Goal: Transaction & Acquisition: Purchase product/service

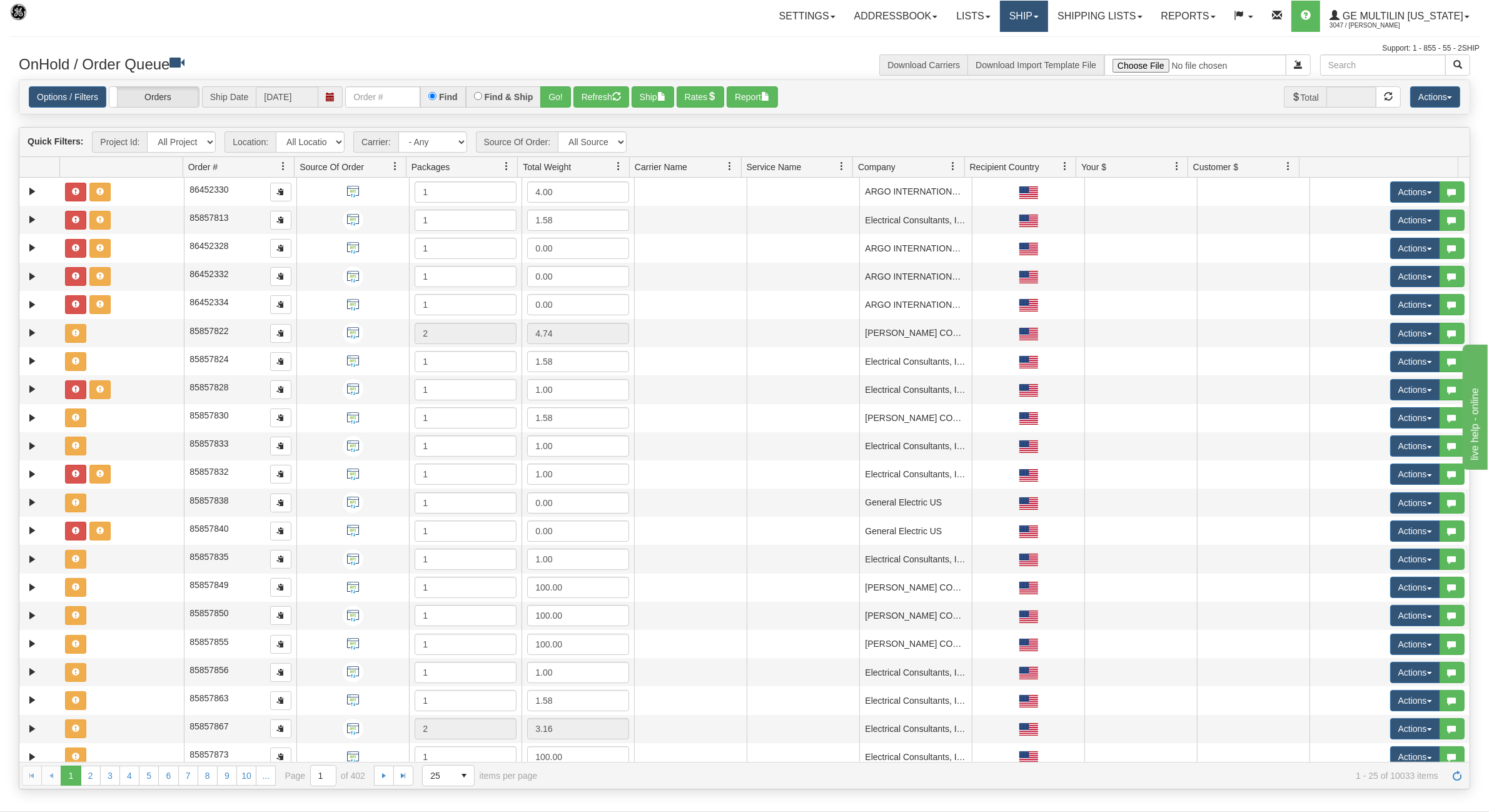
click at [1018, 14] on link "Ship" at bounding box center [1024, 16] width 48 height 31
click at [989, 45] on span "Ship Screen" at bounding box center [970, 44] width 48 height 10
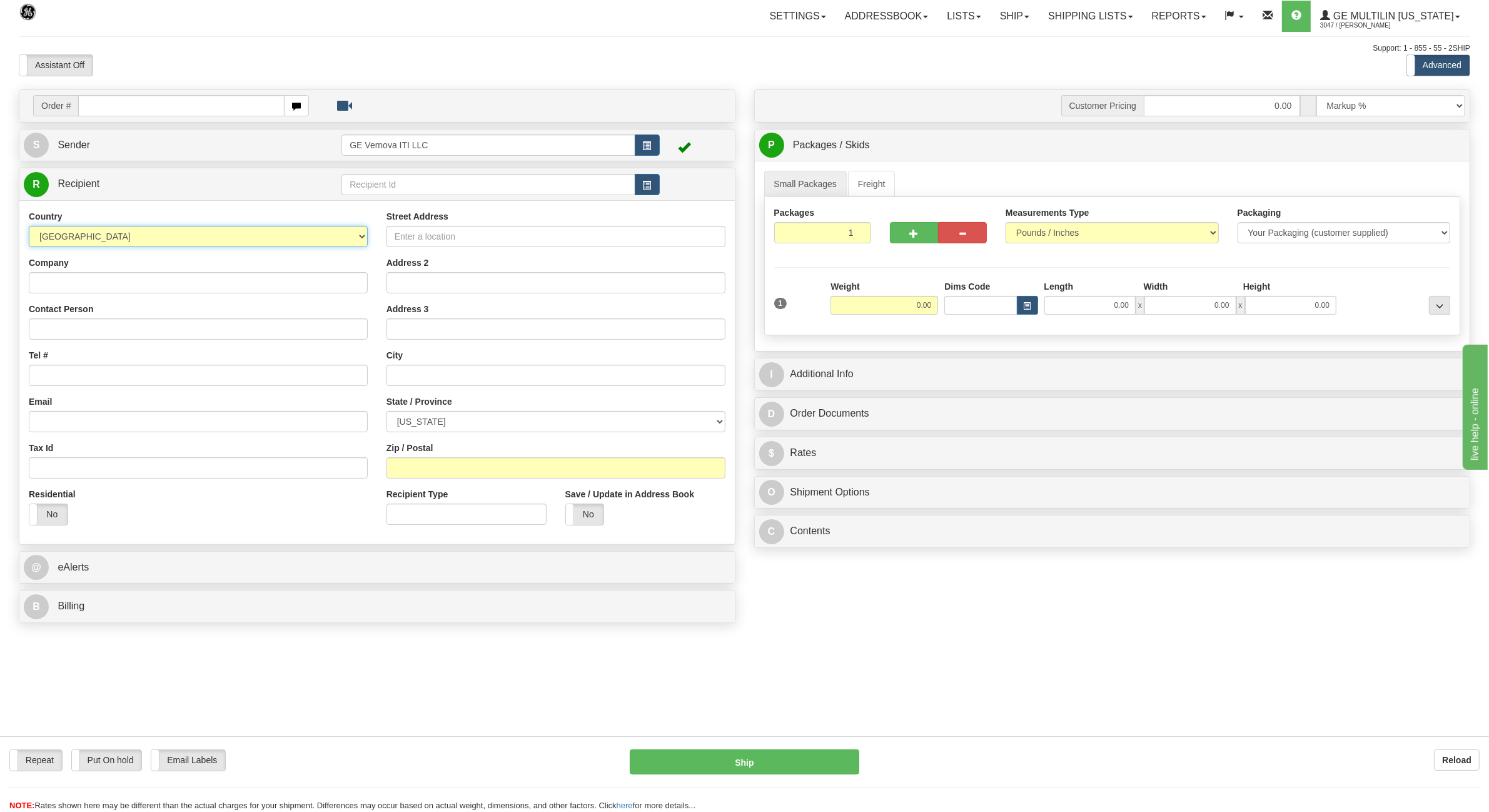
click at [113, 236] on select "AFGHANISTAN ALAND ISLANDS ALBANIA ALGERIA AMERICAN SAMOA ANDORRA ANGOLA ANGUILL…" at bounding box center [198, 236] width 339 height 21
select select "CA"
click at [29, 227] on select "AFGHANISTAN ALAND ISLANDS ALBANIA ALGERIA AMERICAN SAMOA ANDORRA ANGOLA ANGUILL…" at bounding box center [198, 236] width 339 height 21
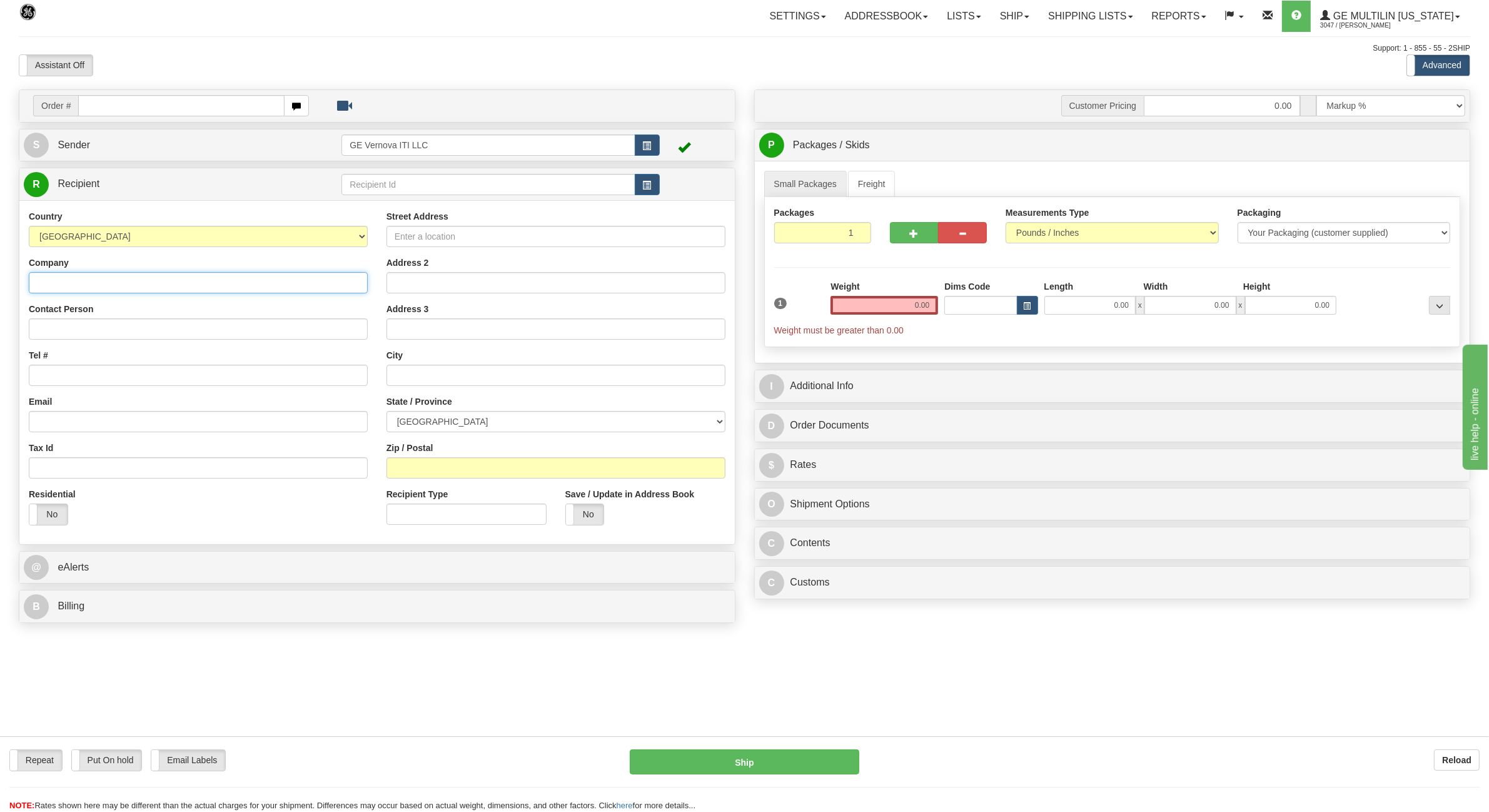
click at [82, 284] on input "Company" at bounding box center [198, 283] width 339 height 21
paste input "IEM INDUSTRIAL ELECTRIC MFG (CANADA) INC"
type input "IEM INDUSTRIAL ELECTRIC MFG (CANADA) INC"
click at [78, 332] on input "Contact Person" at bounding box center [198, 329] width 339 height 21
paste input "ATTN: Kamal"
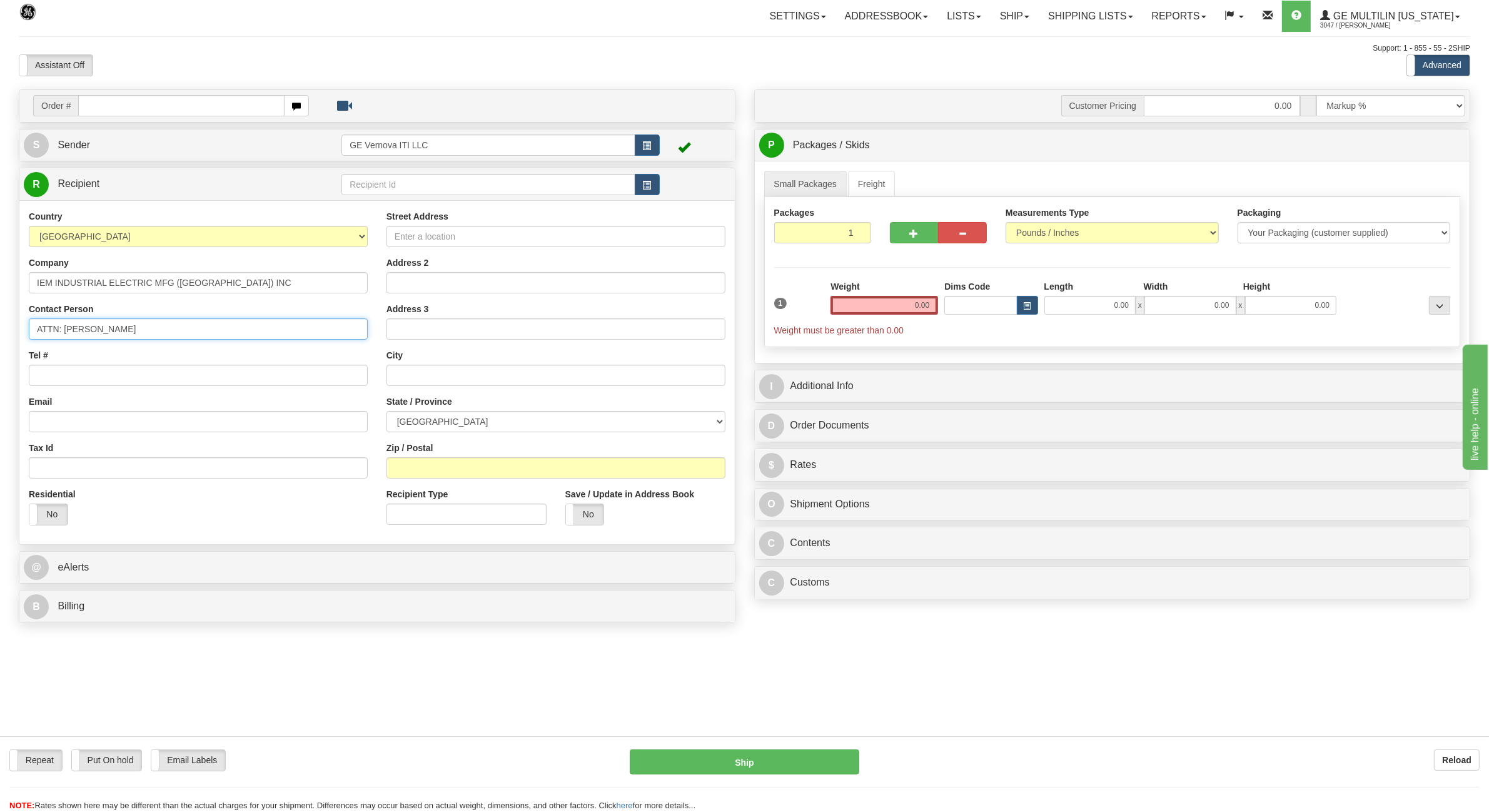
type input "ATTN: Kamal"
drag, startPoint x: 909, startPoint y: 306, endPoint x: 984, endPoint y: 305, distance: 75.0
click at [984, 305] on div "1 Weight 0.00 Dims Code 0.00" at bounding box center [1113, 309] width 683 height 56
click at [873, 305] on input "0.00" at bounding box center [885, 304] width 108 height 19
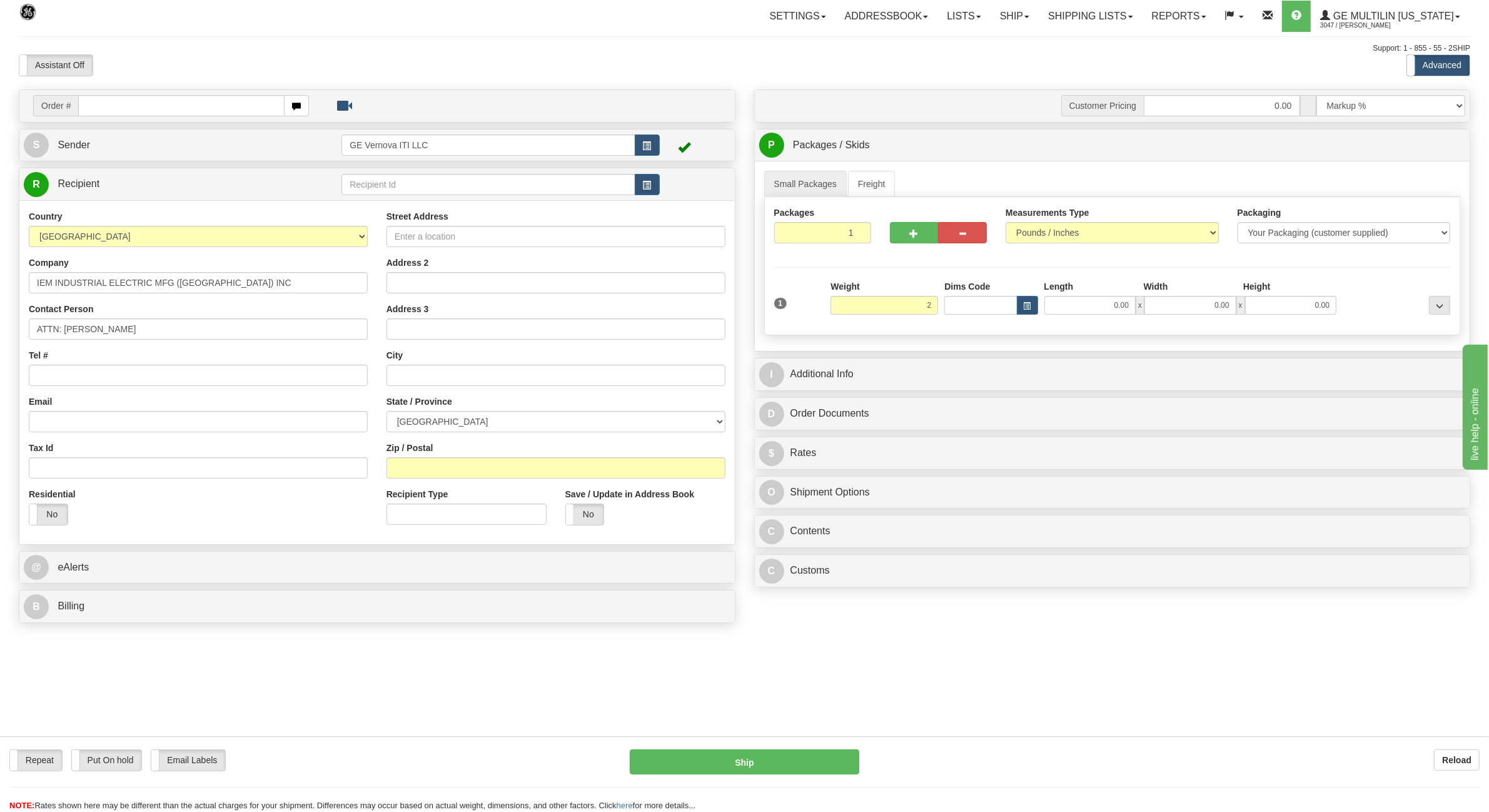
type input "2.00"
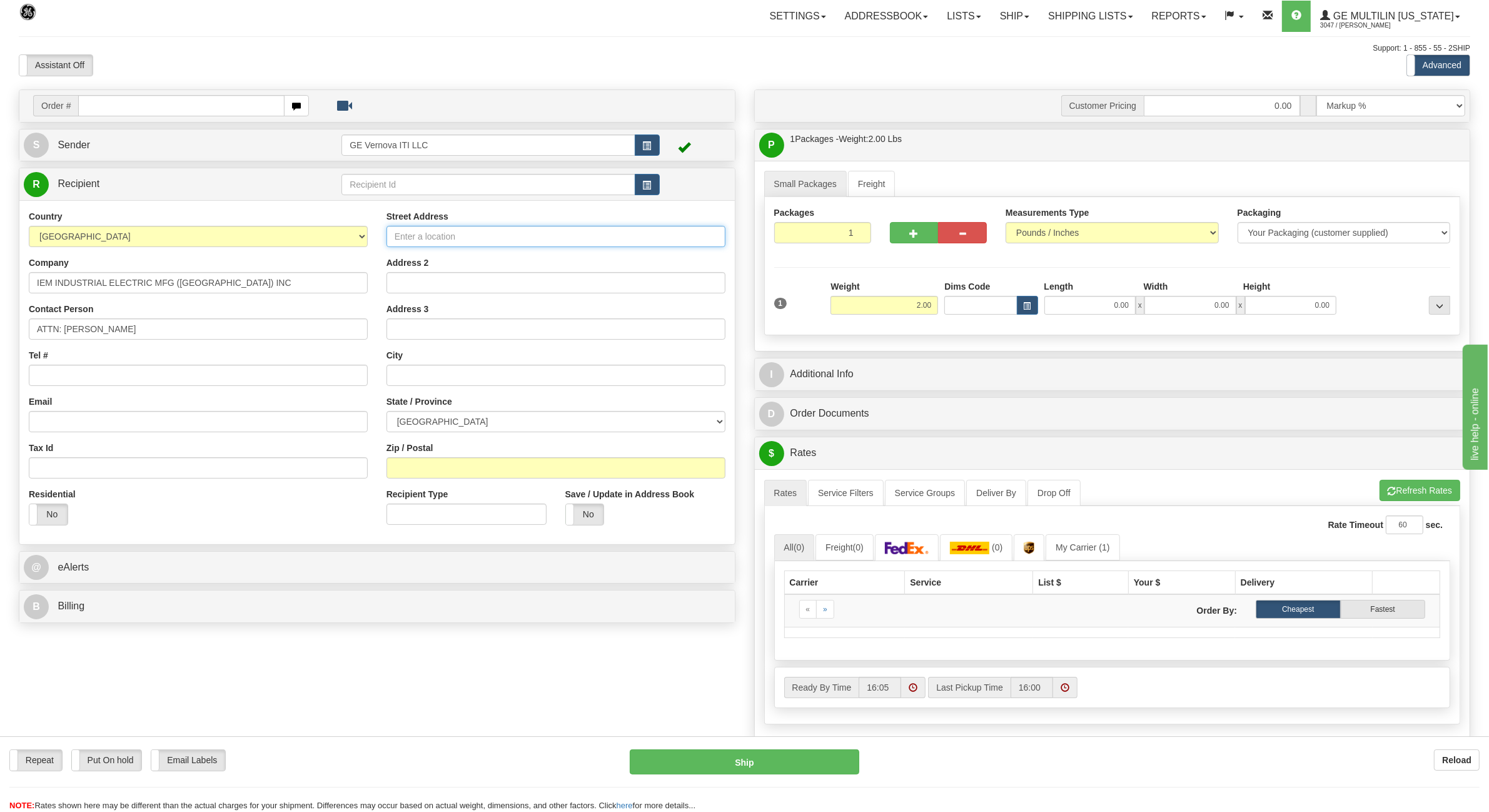
click at [454, 236] on input "Street Address" at bounding box center [556, 236] width 339 height 21
paste input "3261 192 STREET"
type input "3261 192 STREET"
click at [427, 281] on input "Address 2" at bounding box center [556, 283] width 339 height 21
click at [435, 426] on select "ALBERTA BRITISH COLUMBIA MANITOBA NEW BRUNSWICK NEWFOUNDLAND NOVA SCOTIA NUNAVU…" at bounding box center [556, 421] width 339 height 21
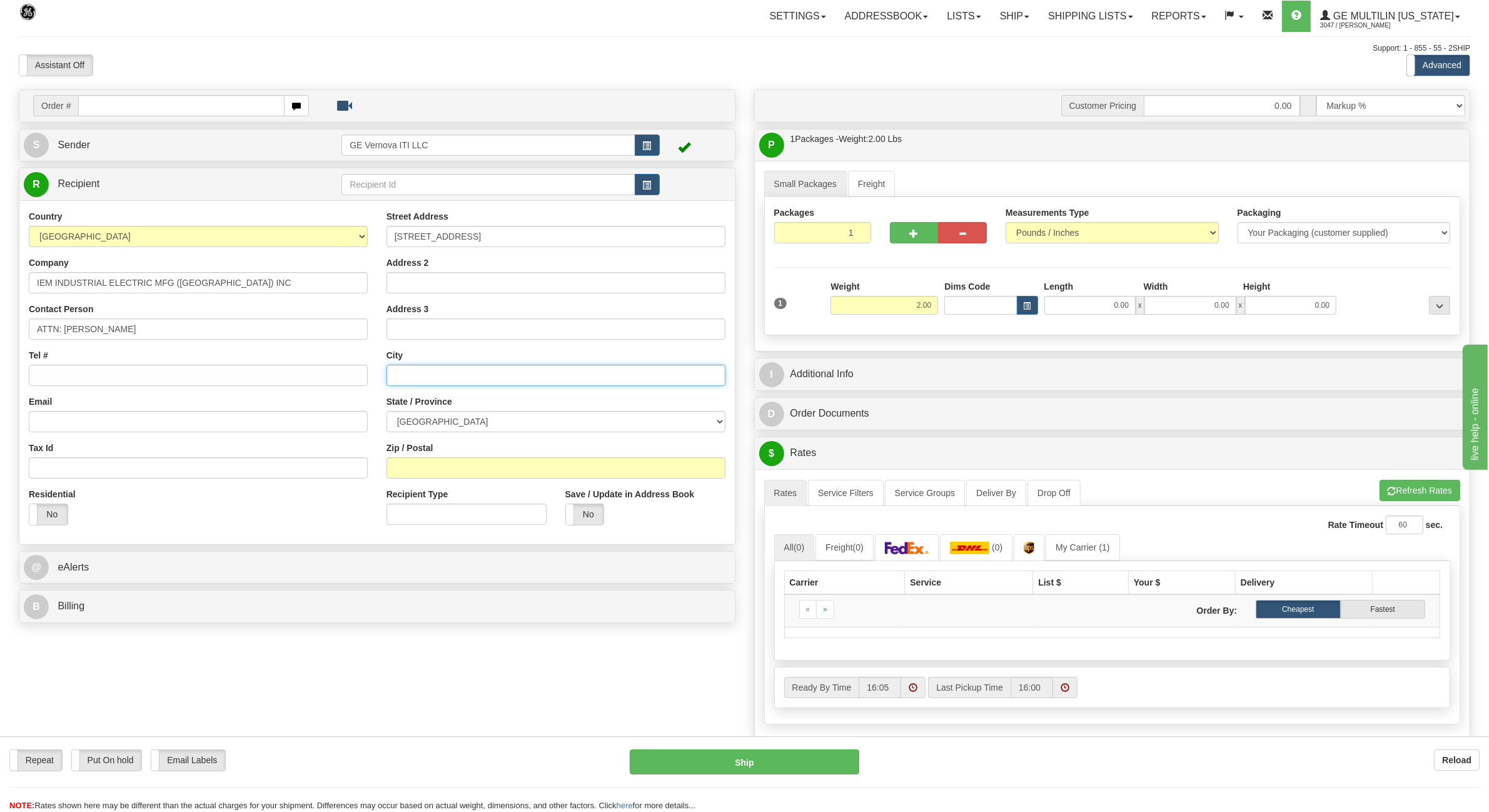
click at [429, 373] on input "text" at bounding box center [556, 375] width 339 height 21
paste input "SURREY"
type input "SURREY"
click at [495, 420] on select "ALBERTA BRITISH COLUMBIA MANITOBA NEW BRUNSWICK NEWFOUNDLAND NOVA SCOTIA NUNAVU…" at bounding box center [556, 421] width 339 height 21
select select "BC"
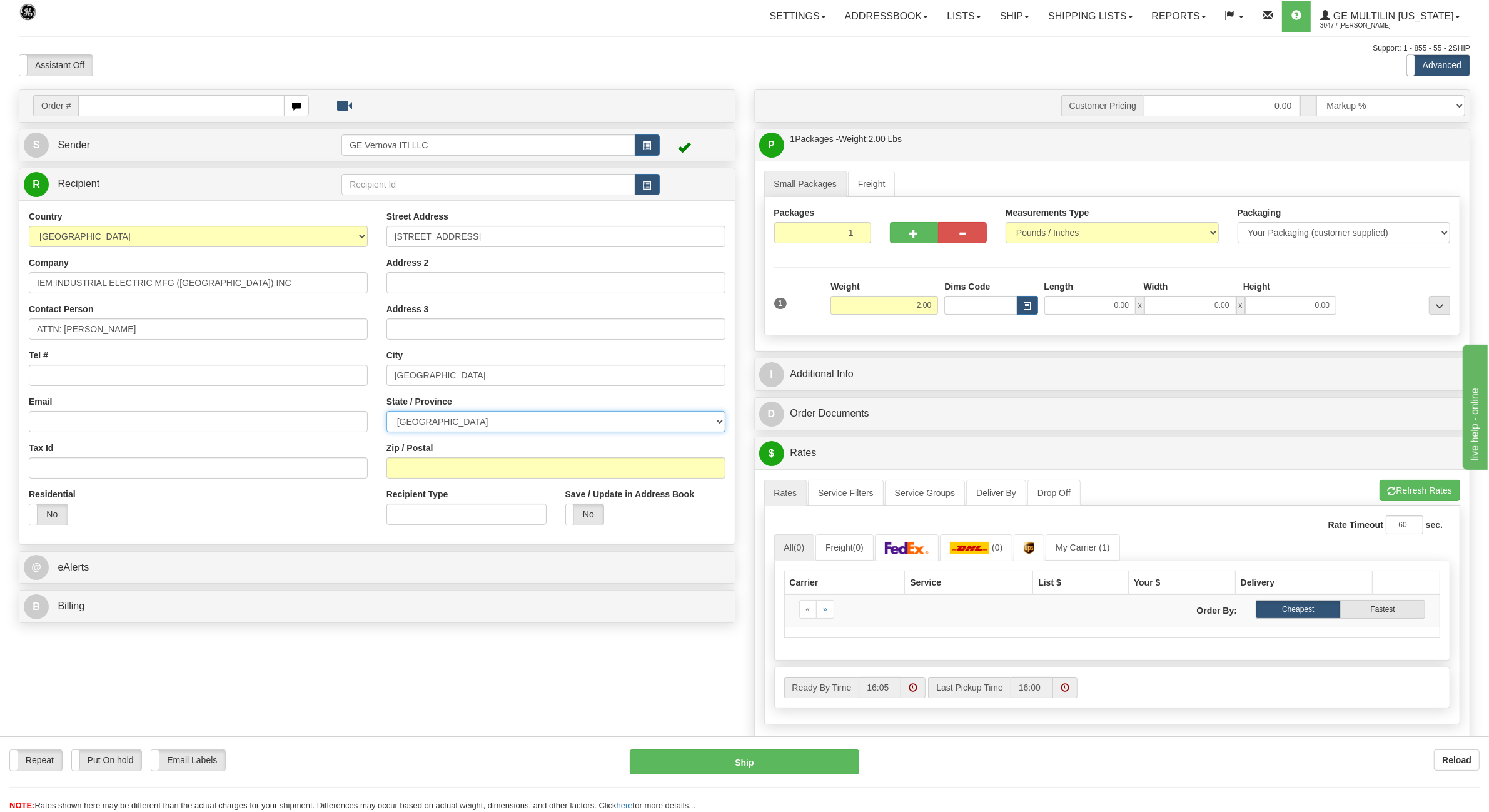
click at [387, 412] on select "ALBERTA BRITISH COLUMBIA MANITOBA NEW BRUNSWICK NEWFOUNDLAND NOVA SCOTIA NUNAVU…" at bounding box center [556, 421] width 339 height 21
click at [449, 464] on input "Zip / Postal" at bounding box center [556, 467] width 339 height 21
paste input "BC, V3Z 1A7"
click at [413, 470] on input "BC, V3Z 1A7" at bounding box center [556, 467] width 339 height 21
type input "V3Z 1A7"
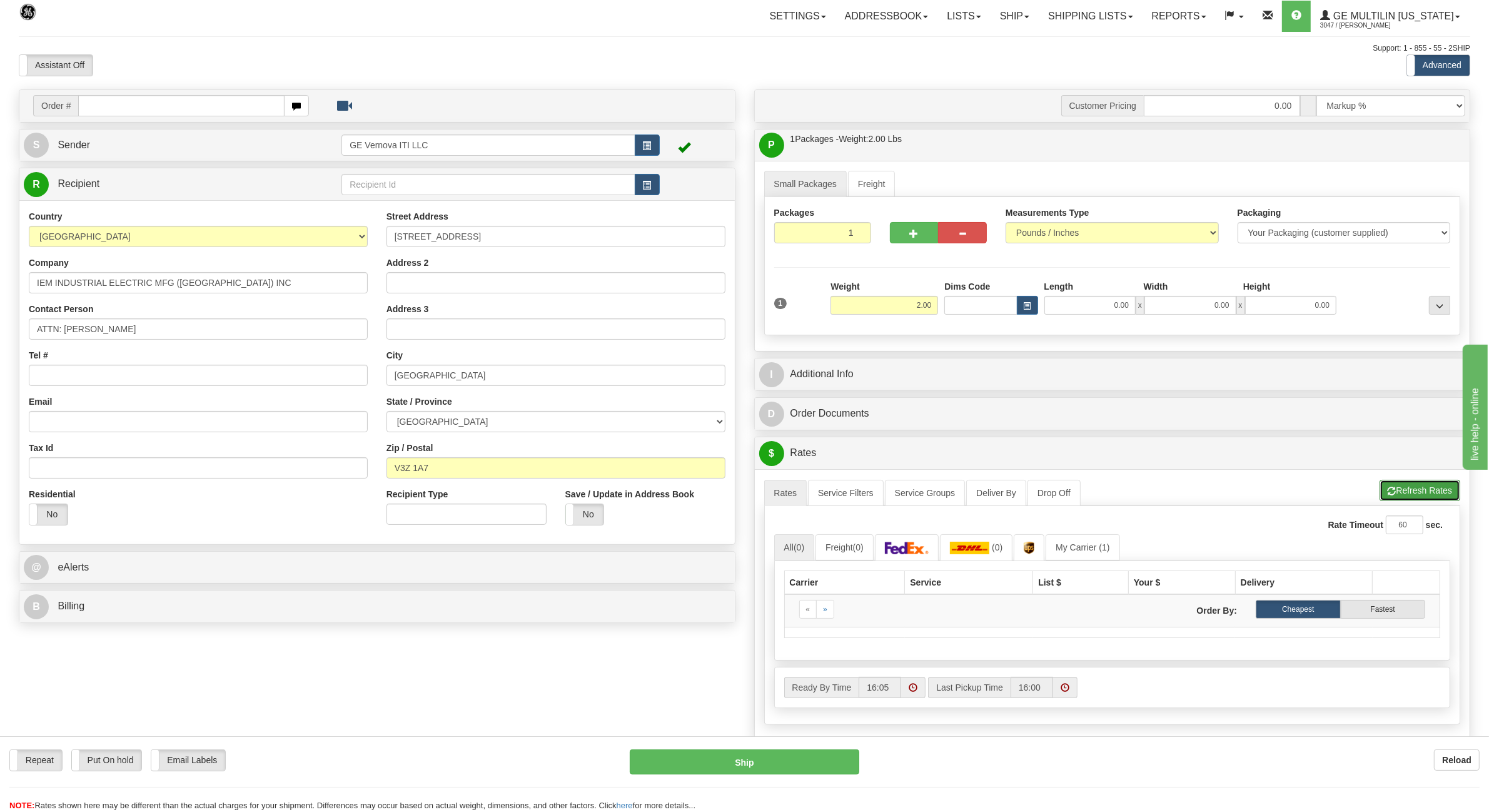
click at [1421, 492] on button "Refresh Rates" at bounding box center [1420, 490] width 81 height 21
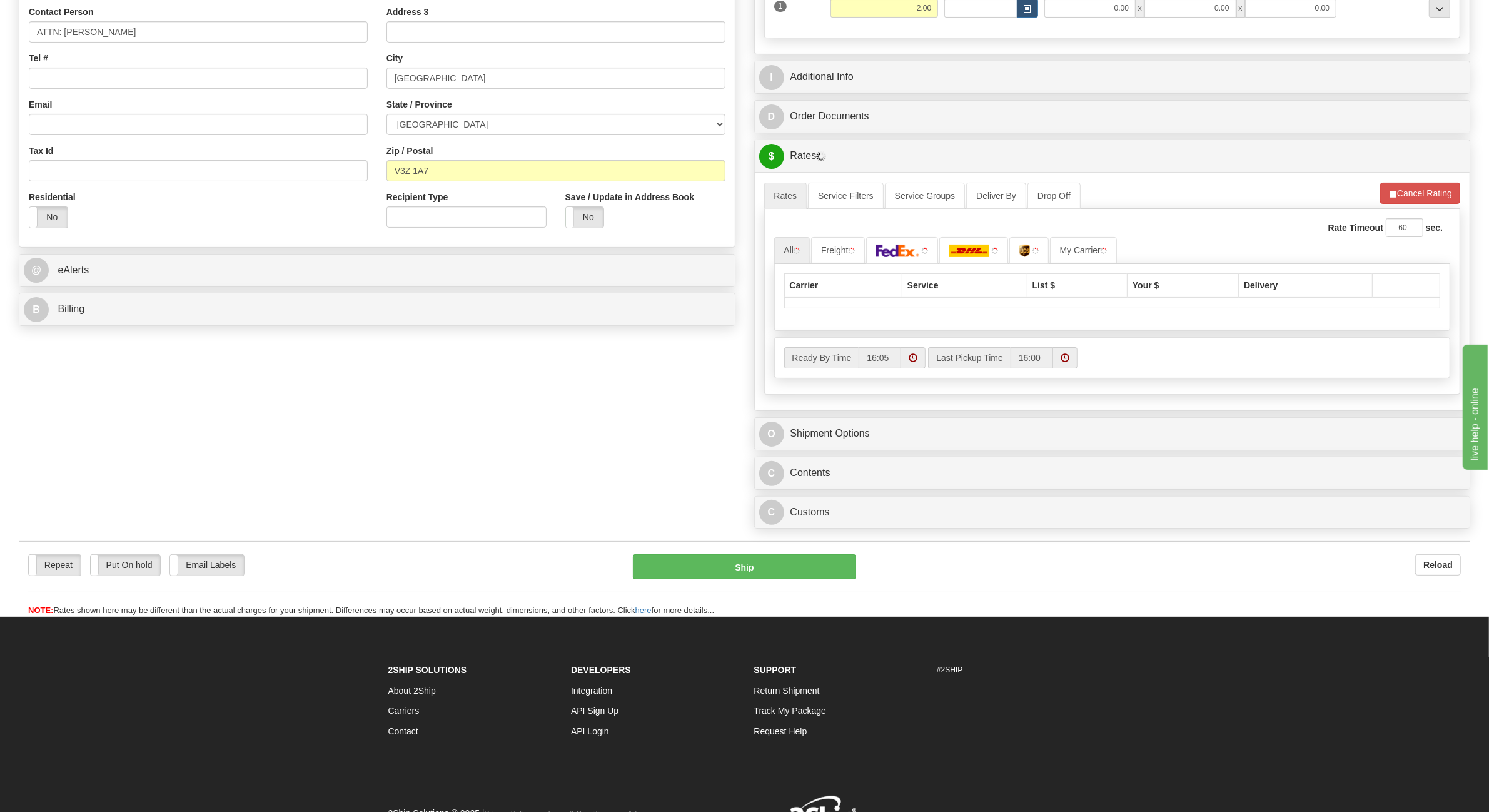
scroll to position [367, 0]
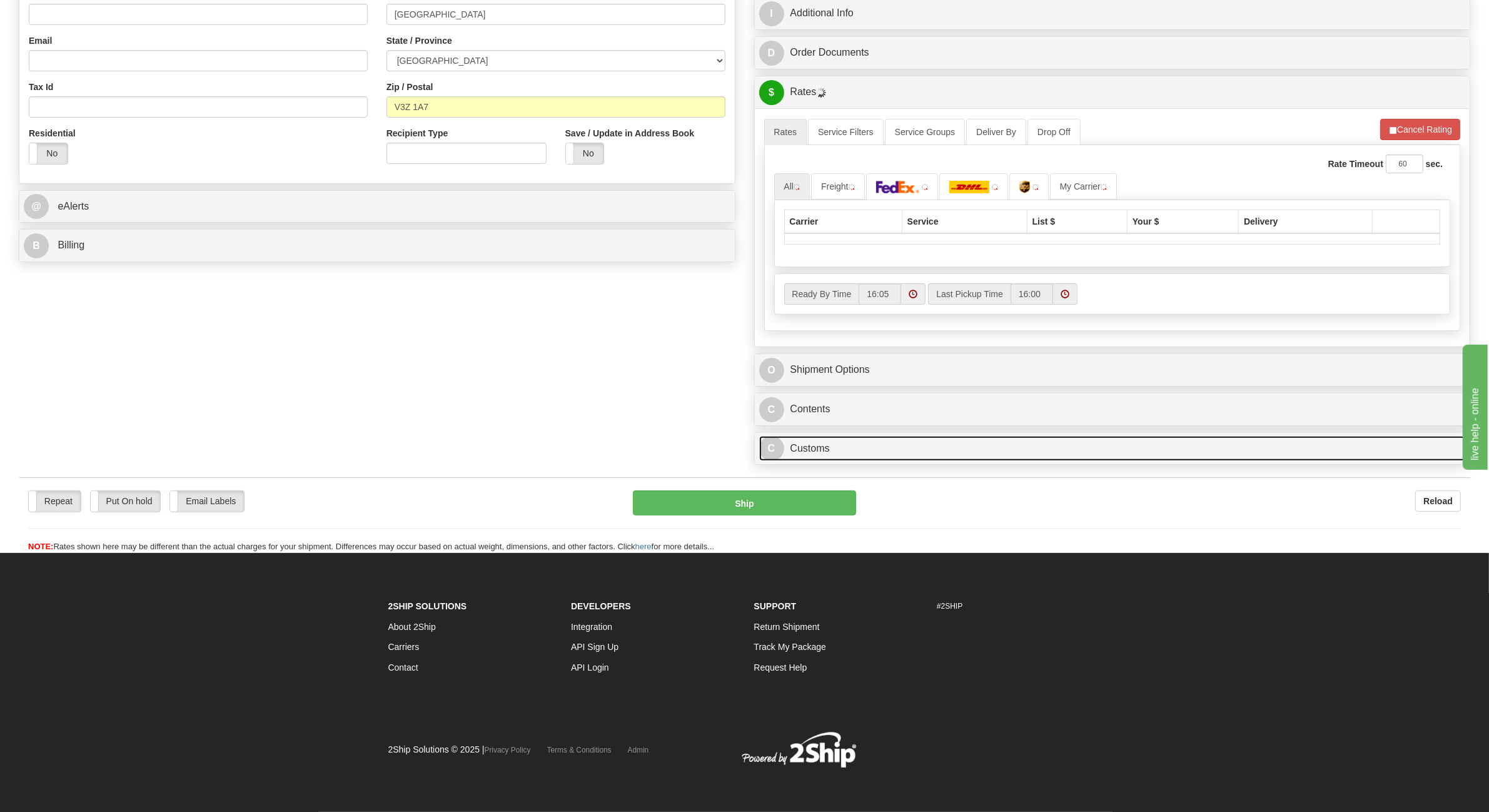
click at [826, 445] on link "C Customs" at bounding box center [1112, 449] width 707 height 26
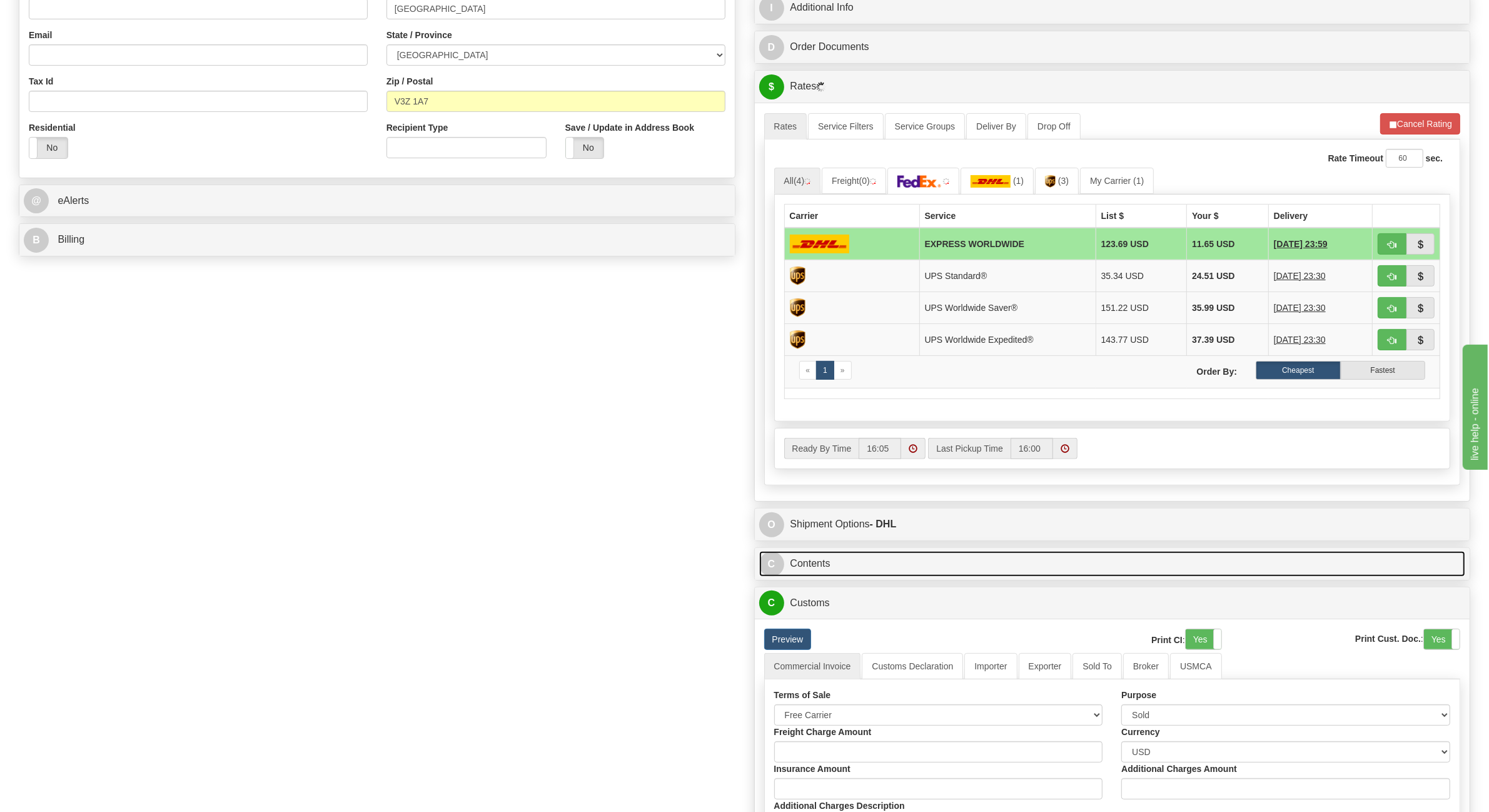
click at [815, 573] on link "C Contents" at bounding box center [1112, 564] width 707 height 26
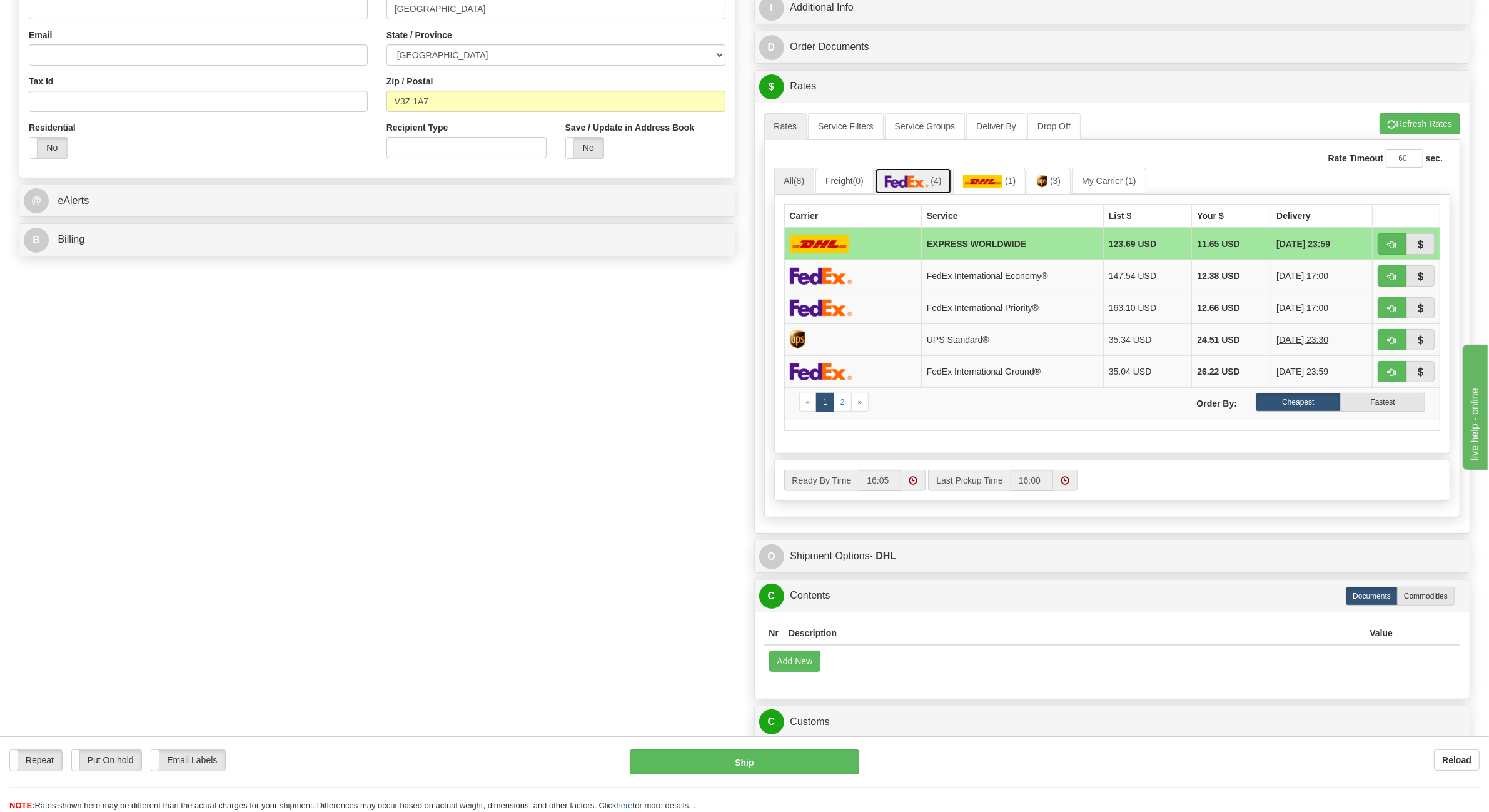
click at [910, 178] on img at bounding box center [906, 181] width 44 height 13
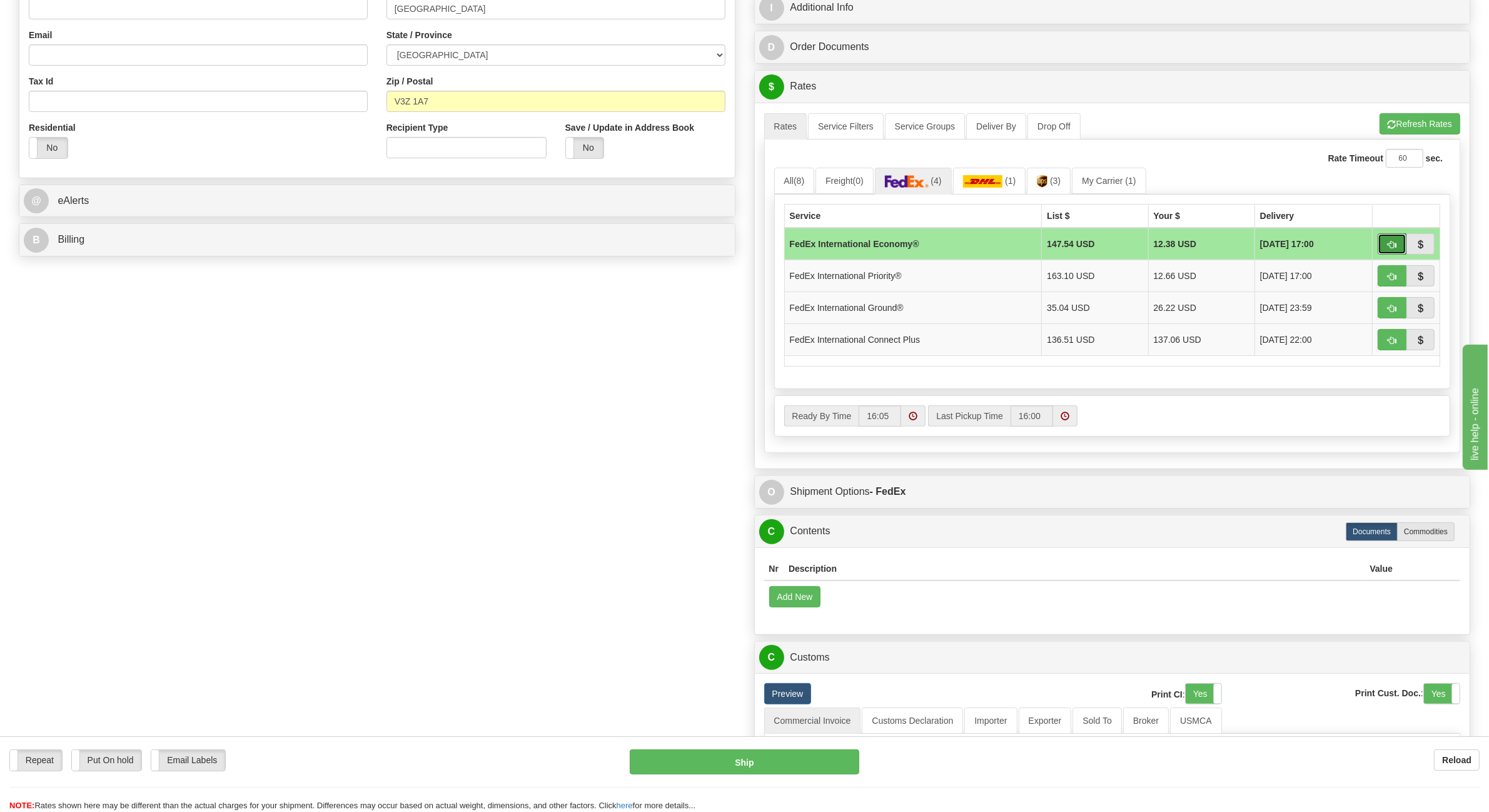
click at [1391, 245] on span "button" at bounding box center [1392, 245] width 9 height 8
type input "03"
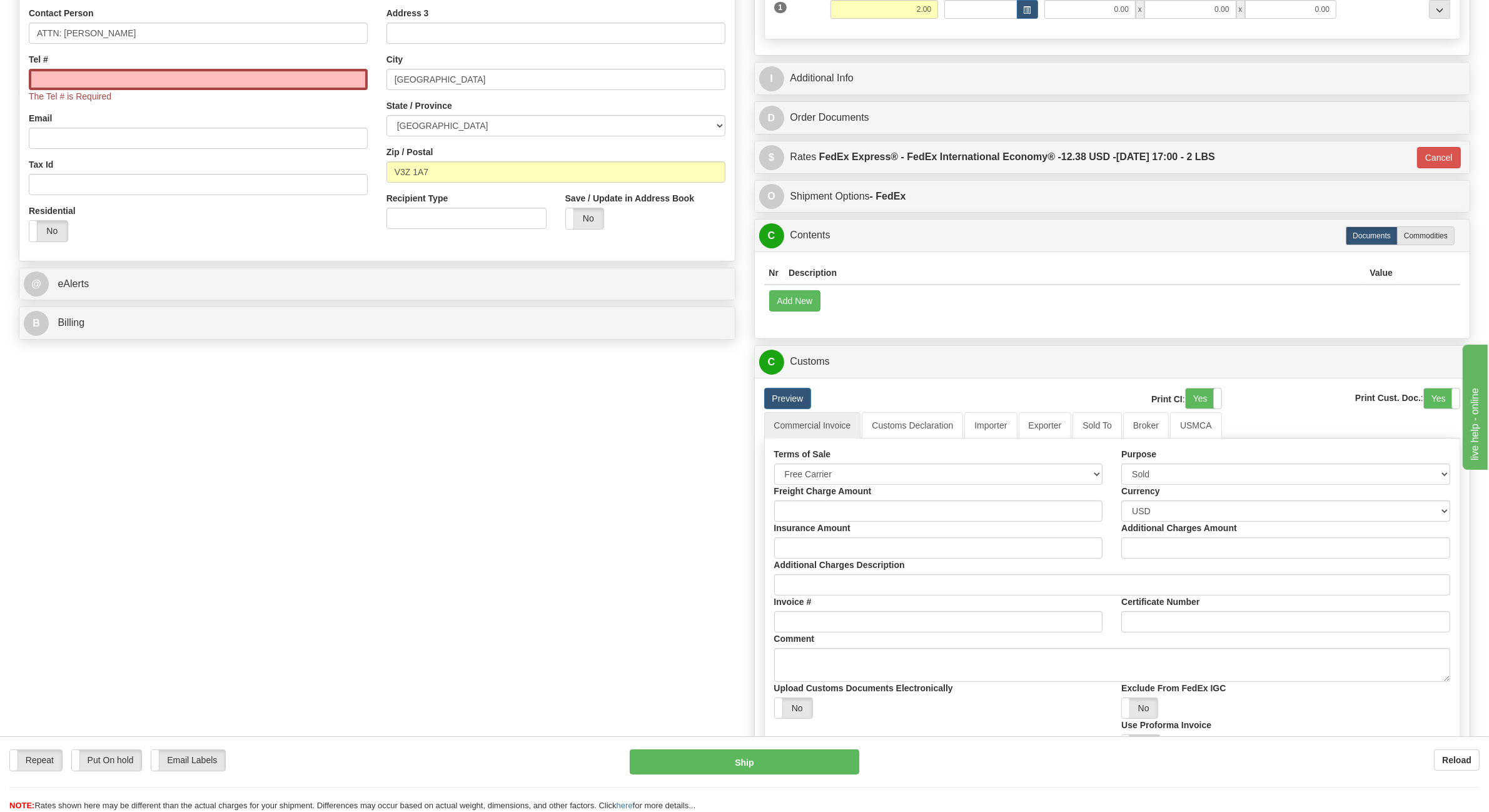
scroll to position [54, 0]
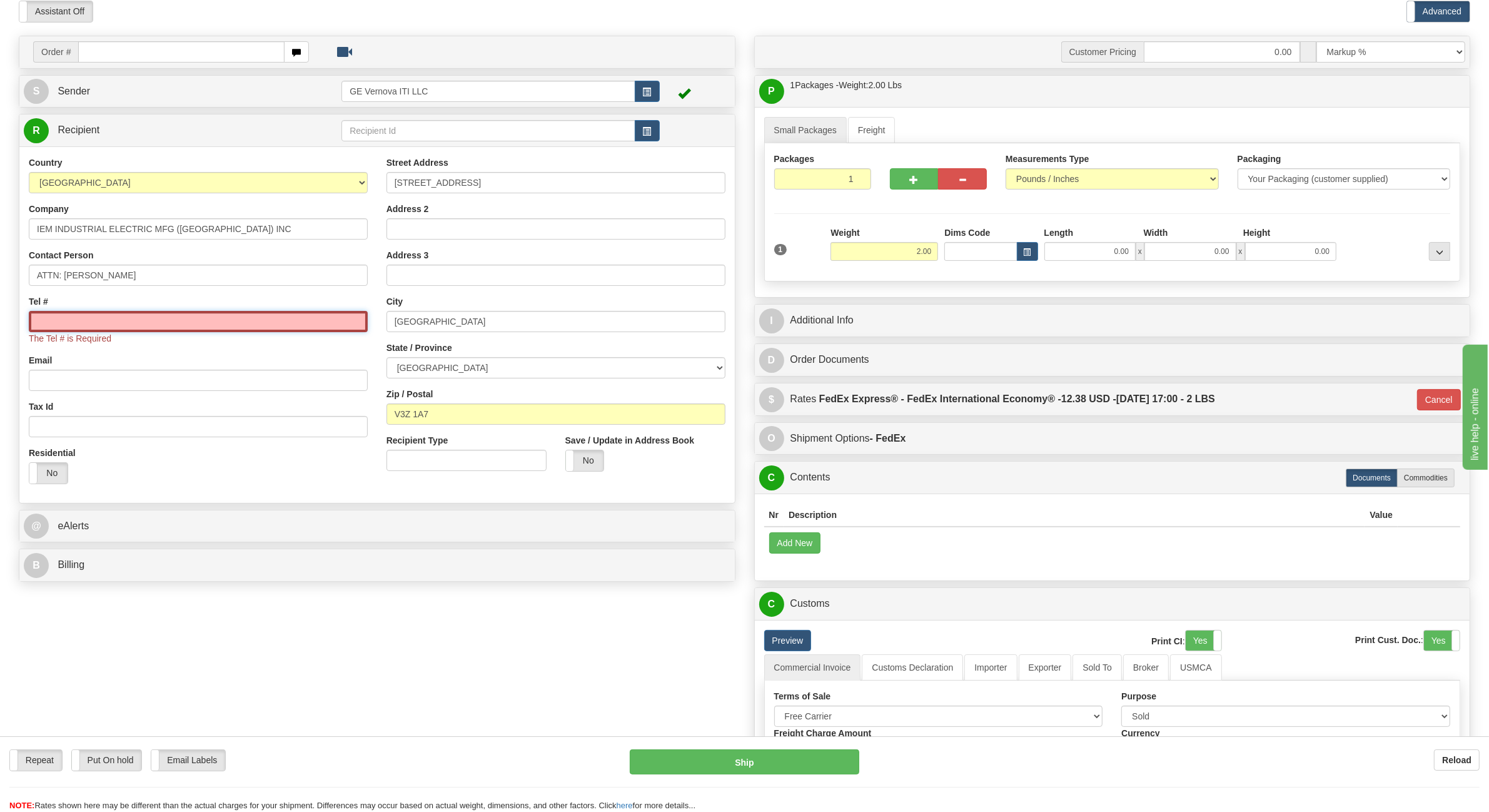
click at [94, 321] on input "Tel #" at bounding box center [198, 321] width 339 height 21
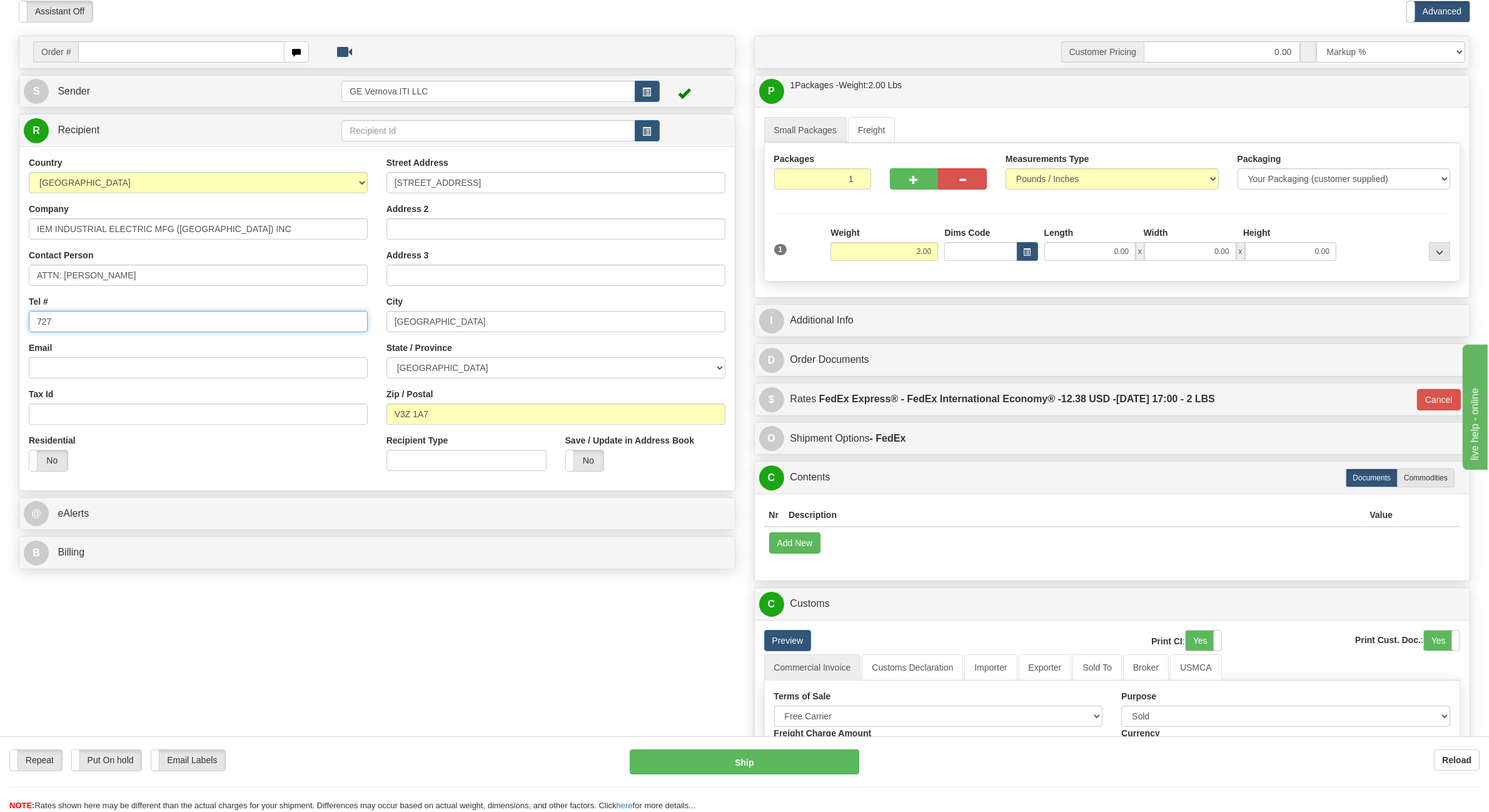
type input "727 228 4112"
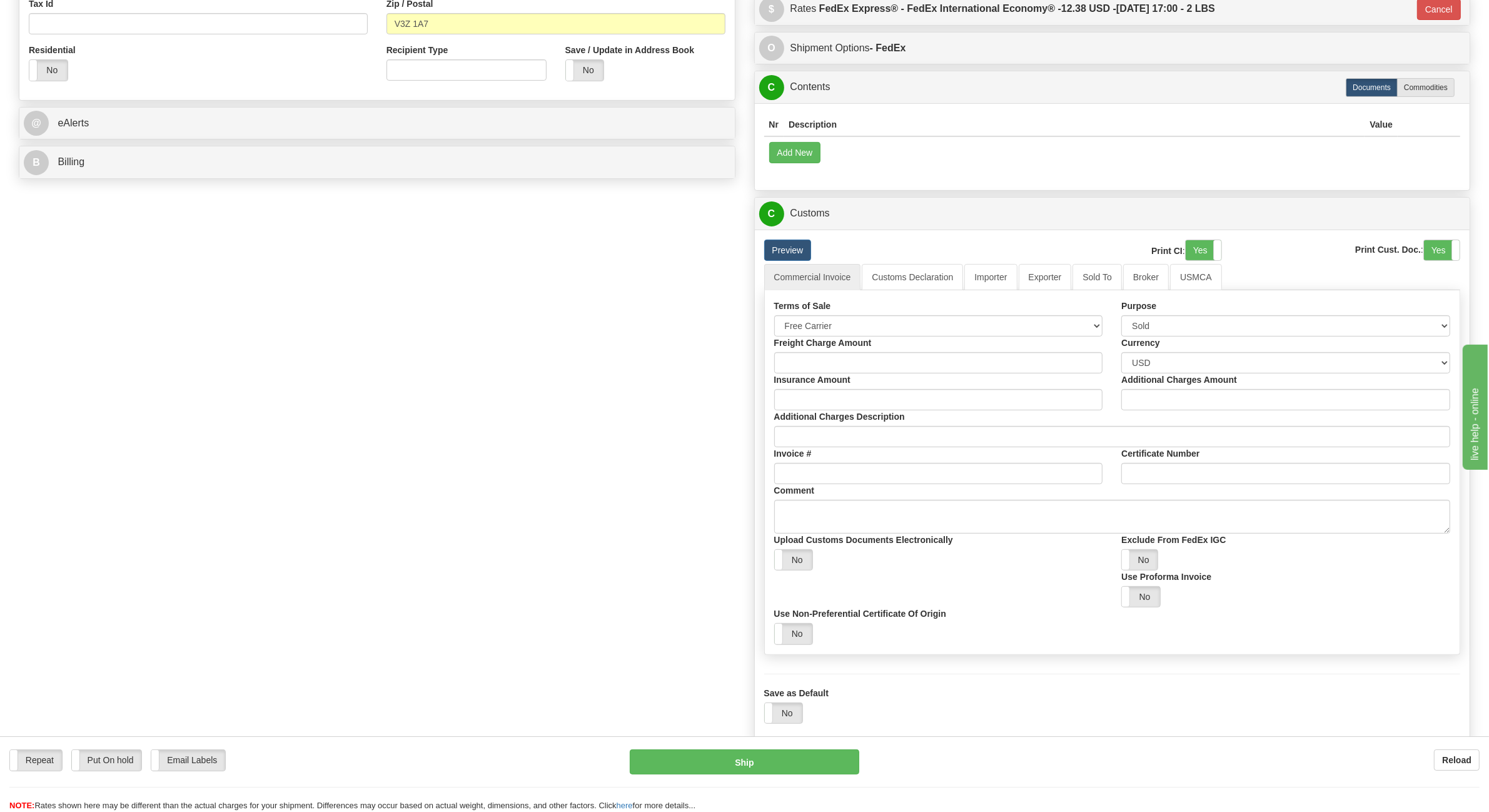
scroll to position [445, 0]
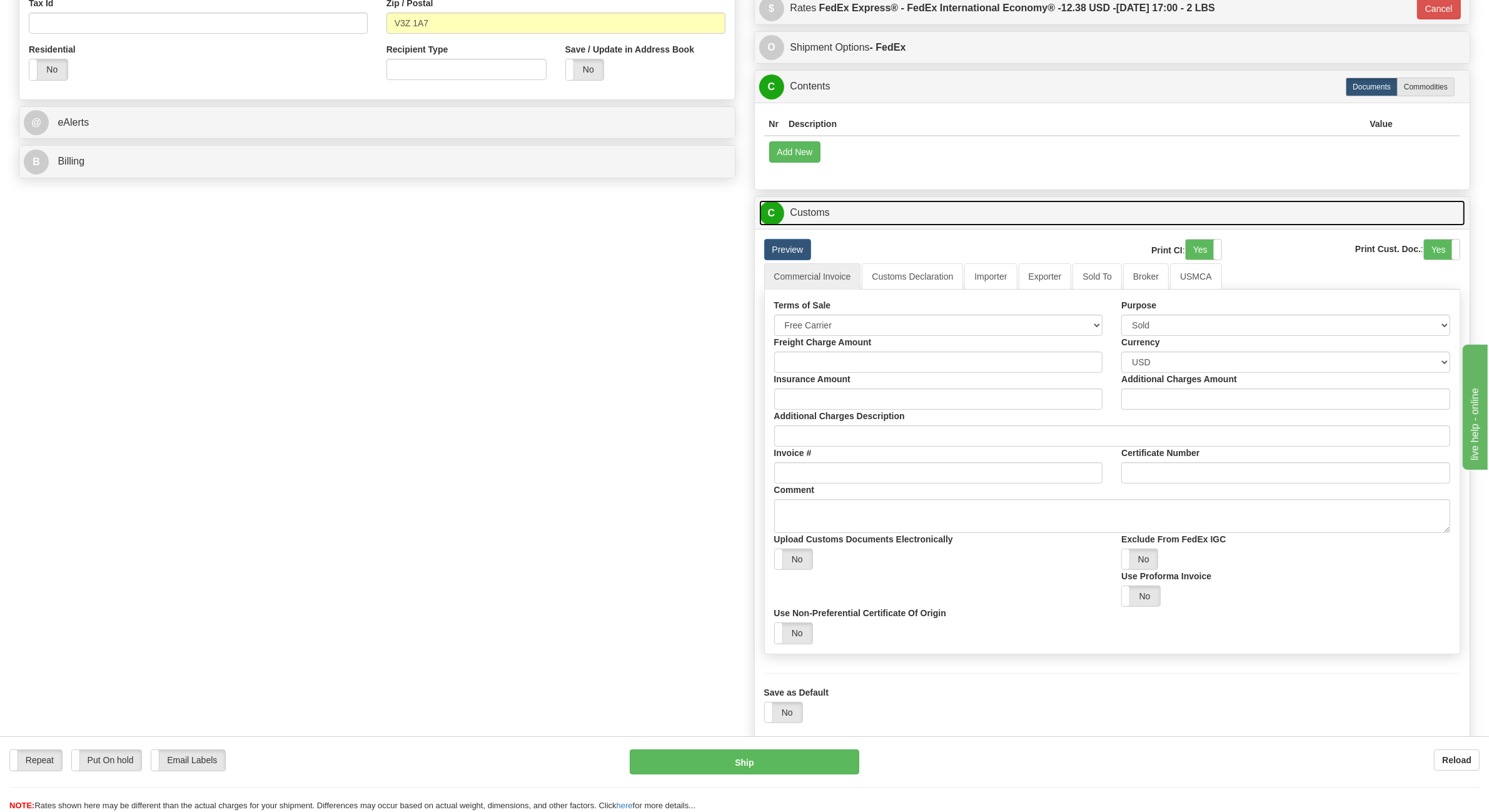
click at [774, 217] on span "C" at bounding box center [771, 213] width 25 height 25
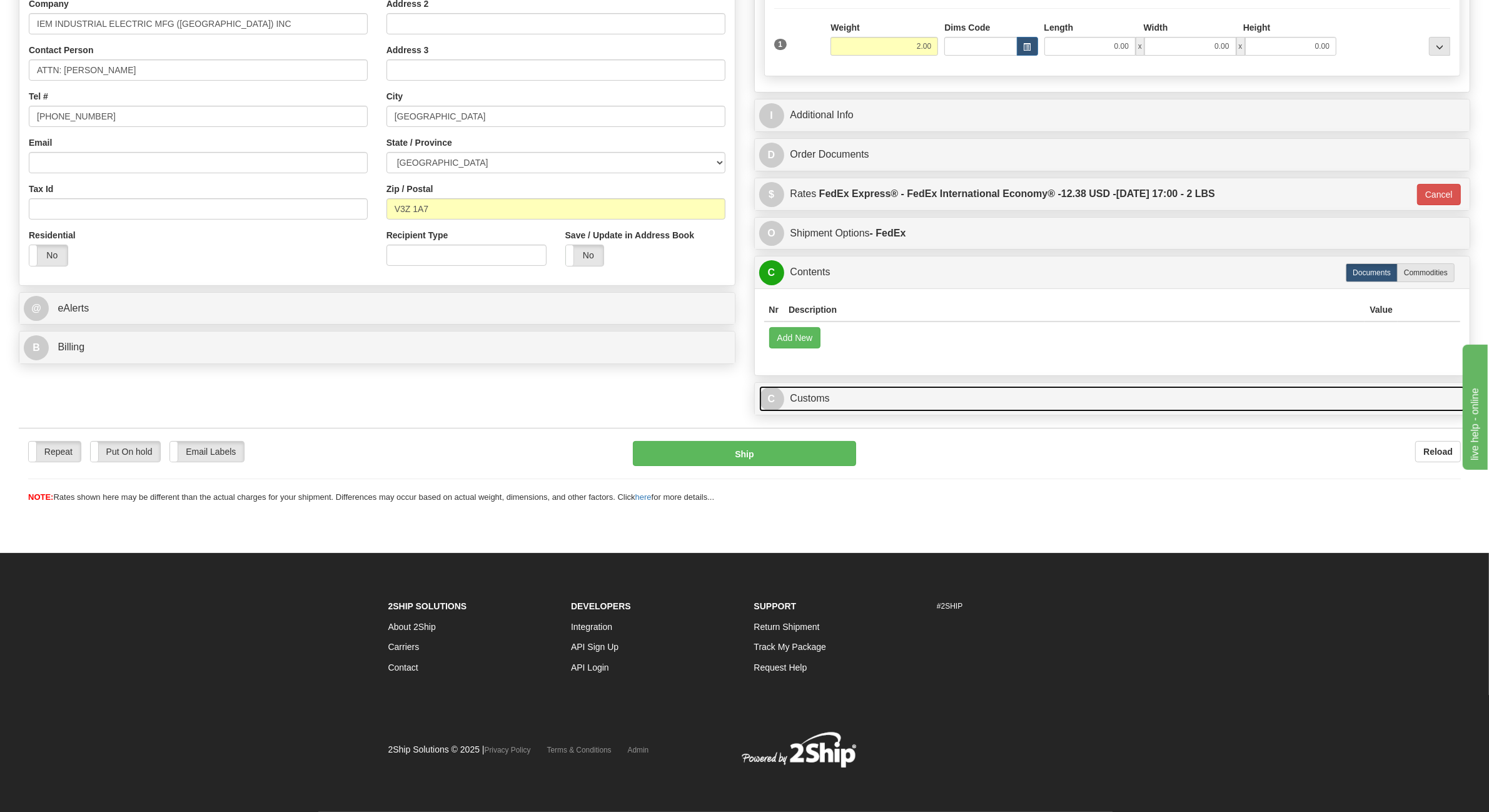
scroll to position [259, 0]
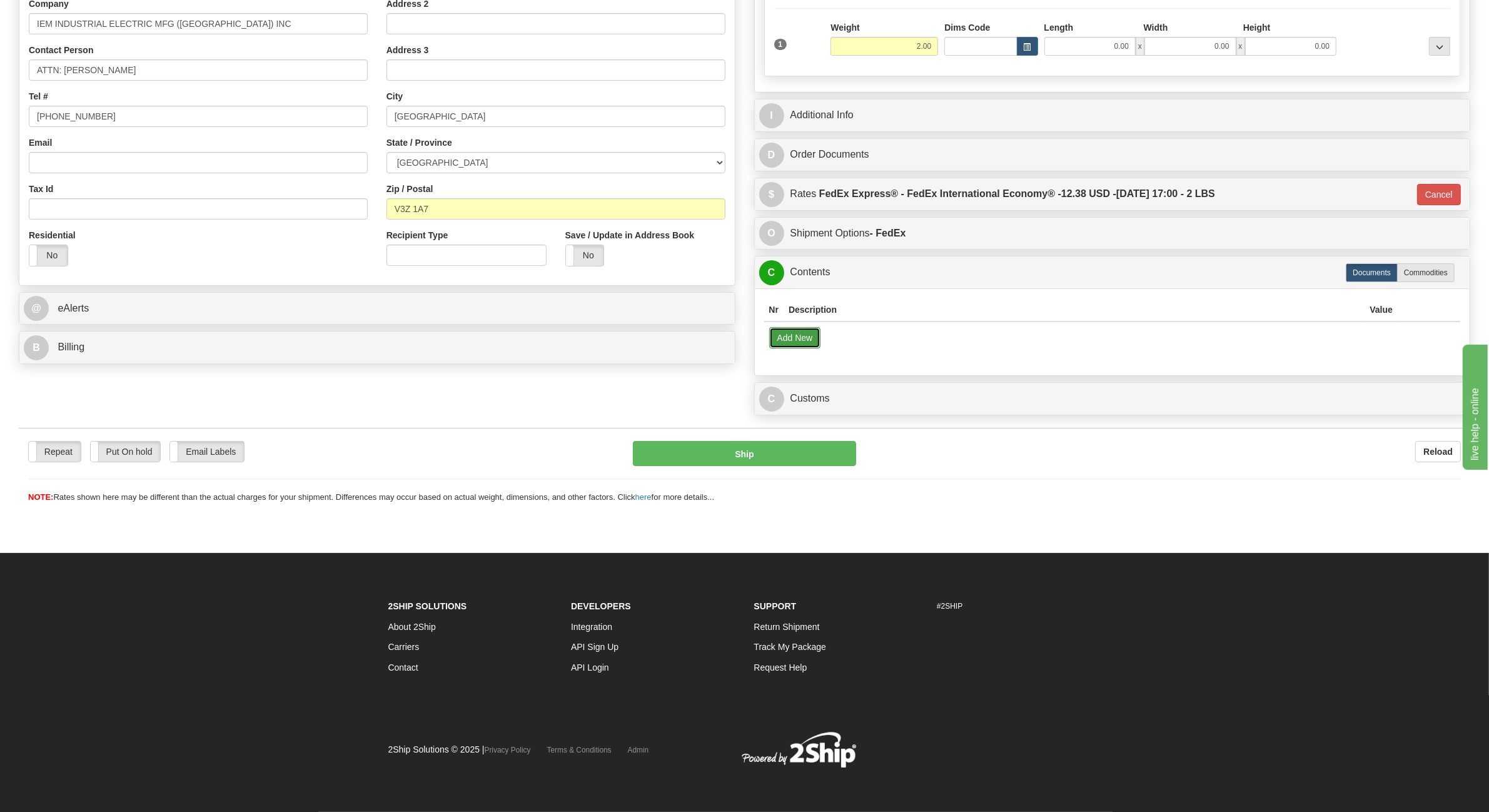
click at [778, 342] on button "Add New" at bounding box center [795, 338] width 52 height 21
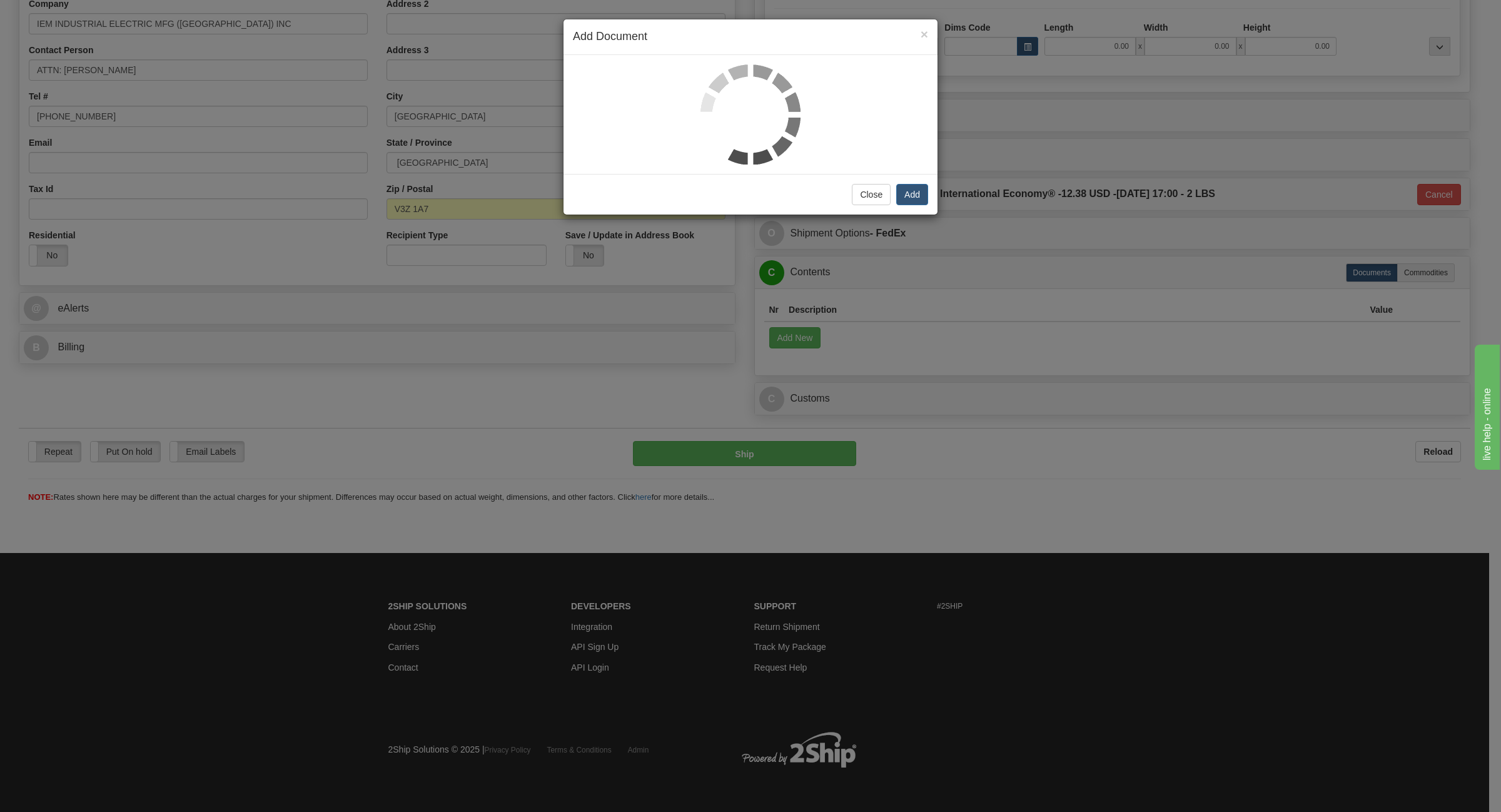
select select "US"
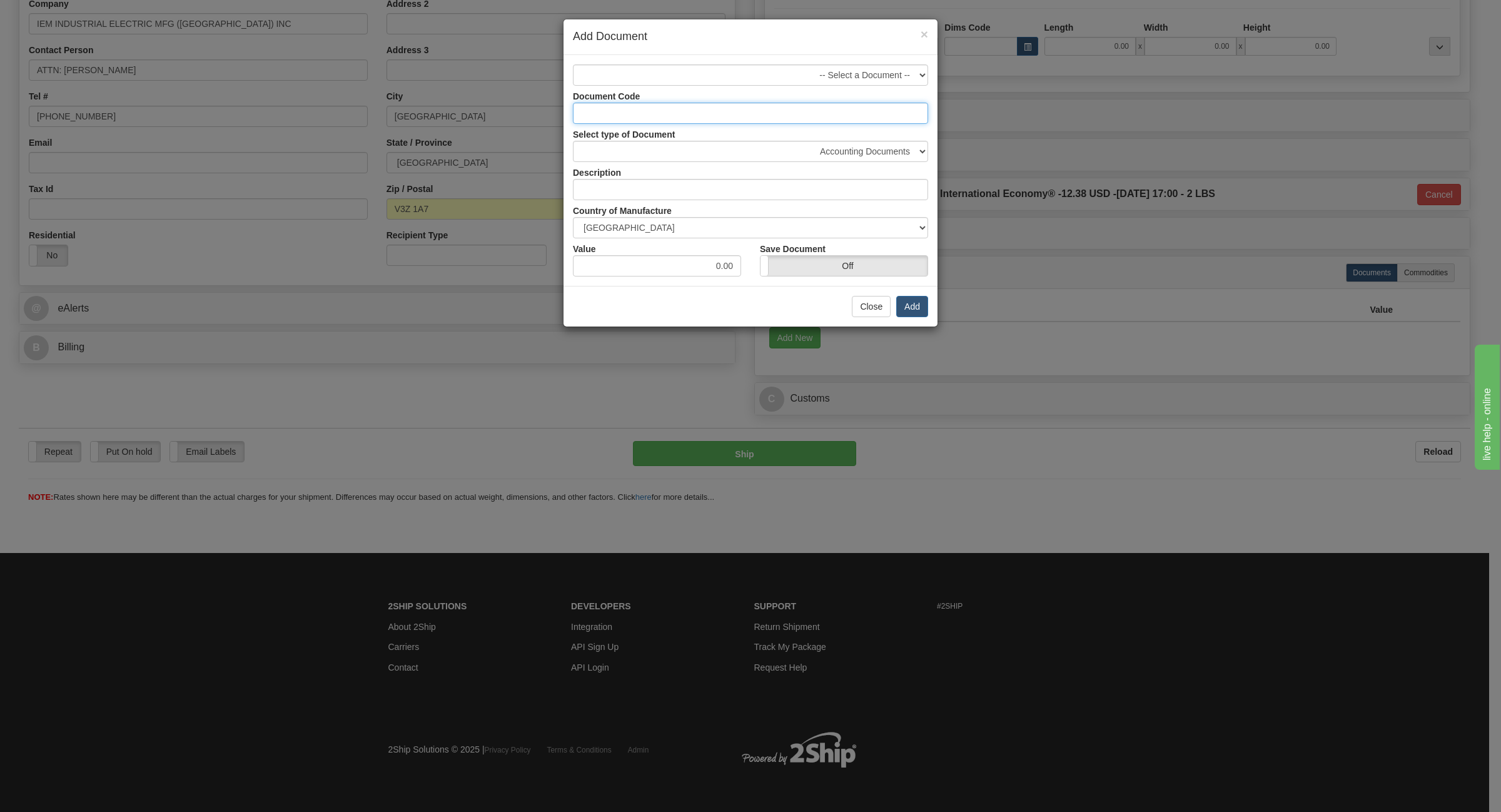
click at [657, 116] on input "Document Code" at bounding box center [750, 113] width 355 height 21
type input "LABELS"
click at [642, 147] on select "Accounting Documents Analysis Reports Applications (Completed) Bank Statements …" at bounding box center [750, 151] width 355 height 21
click at [591, 185] on input "text" at bounding box center [750, 189] width 355 height 21
paste input "XLBL-09956-18"
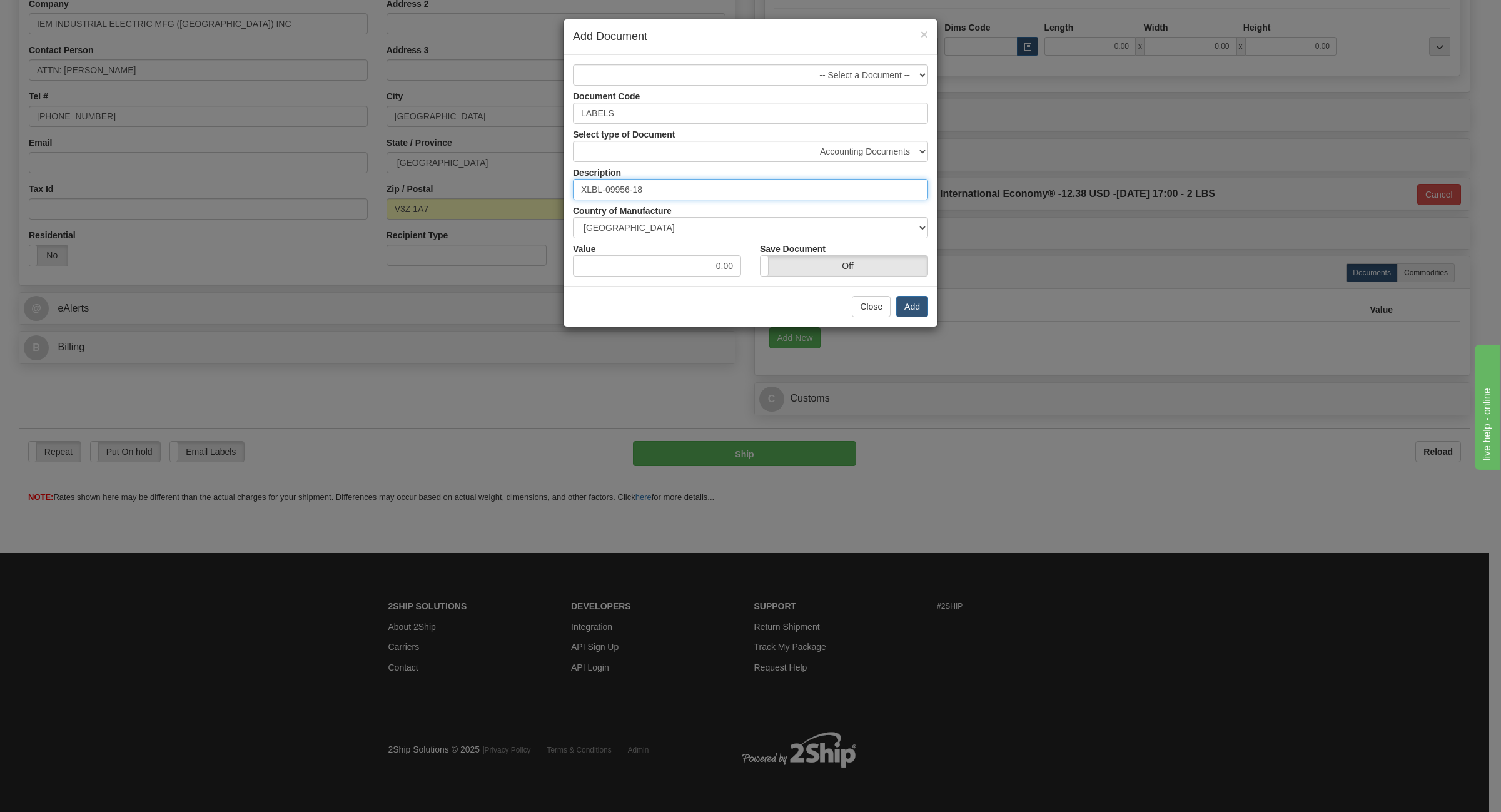
type input "XLBL-09956-18"
drag, startPoint x: 703, startPoint y: 269, endPoint x: 754, endPoint y: 267, distance: 51.0
click at [754, 267] on div "Value 0.00 Save Document On Off" at bounding box center [750, 257] width 374 height 38
type input "3"
click at [907, 310] on button "Add" at bounding box center [912, 306] width 32 height 21
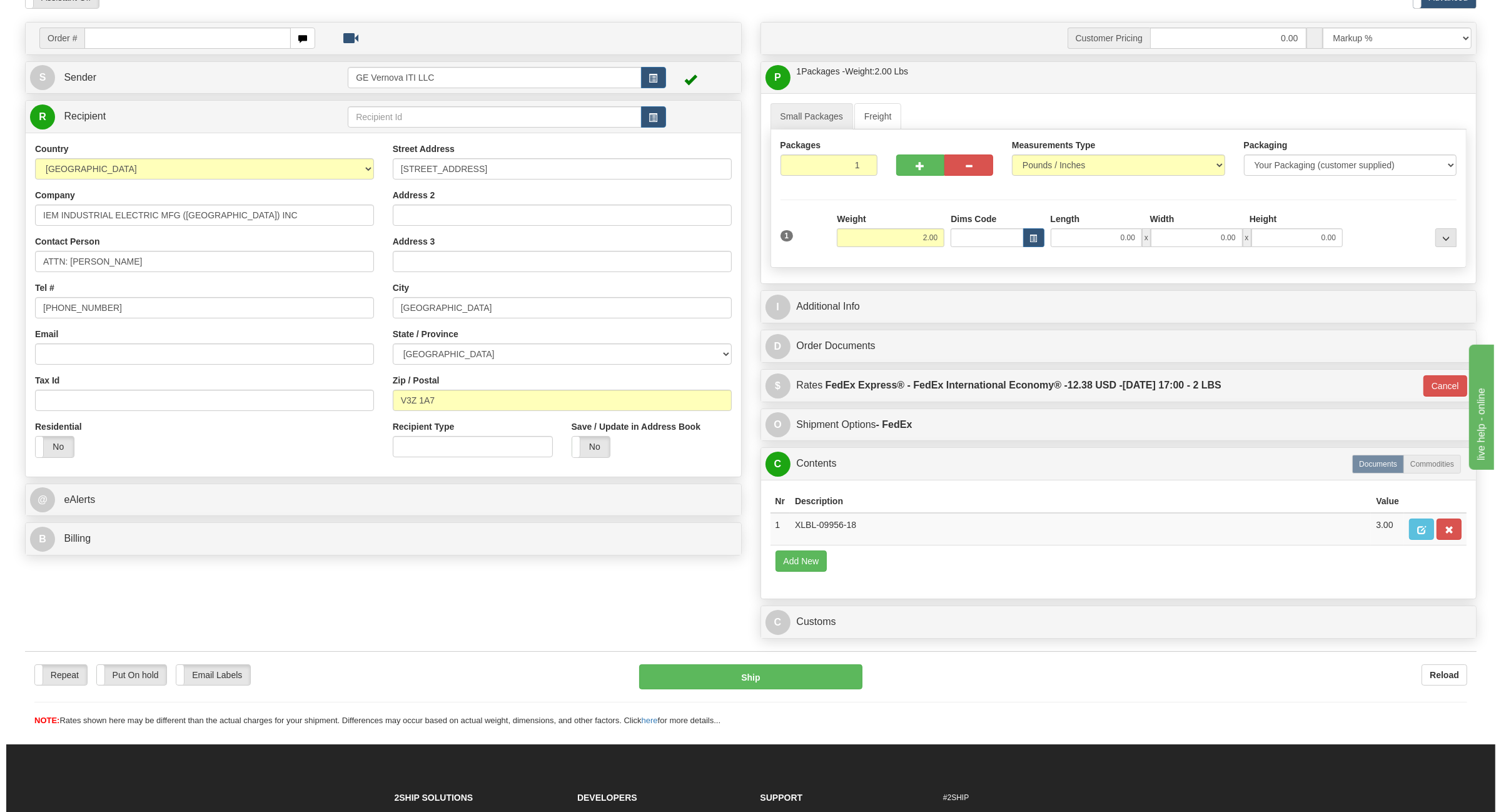
scroll to position [103, 0]
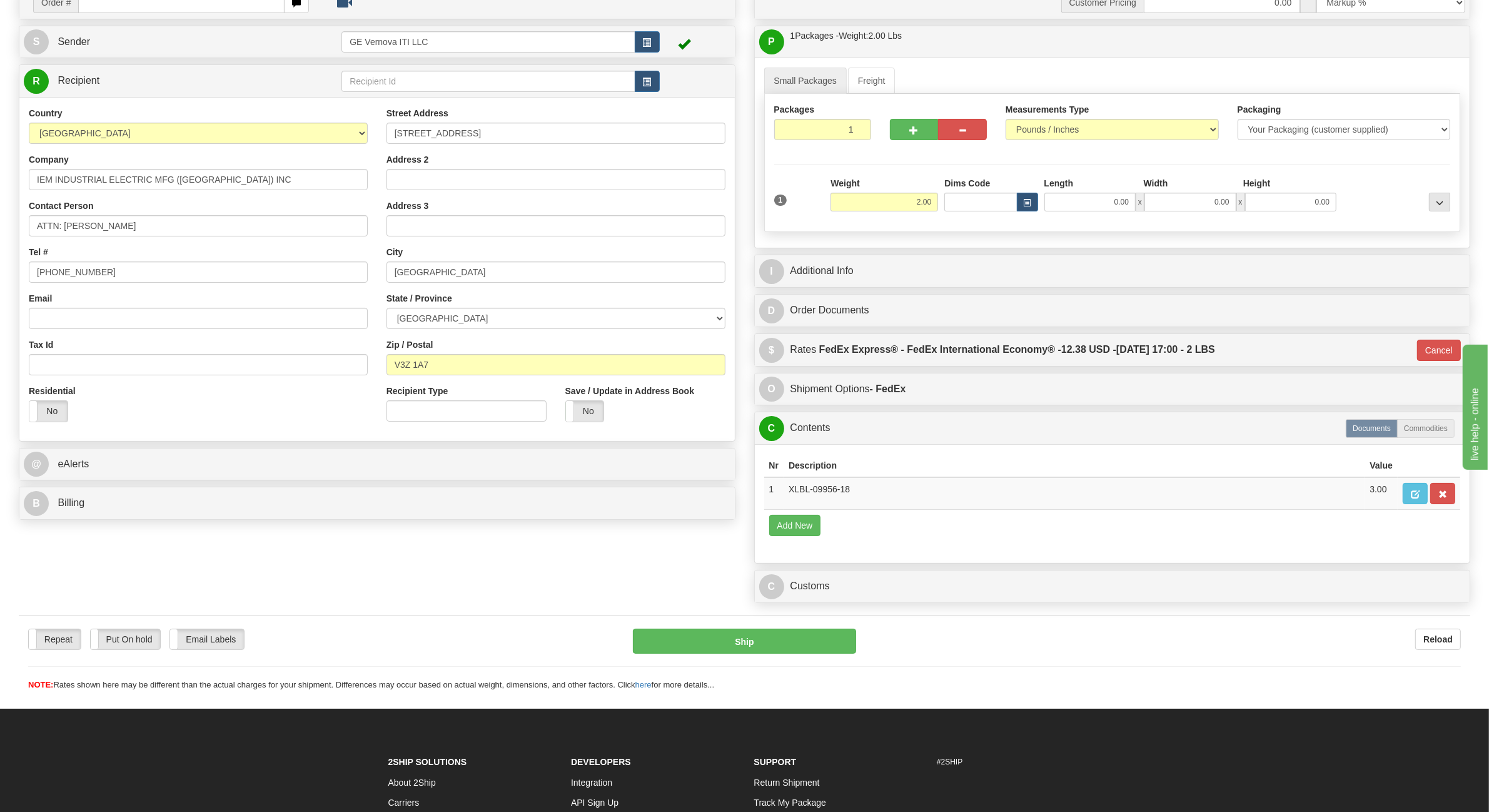
click at [750, 604] on div "Customer Pricing 0.00 Markup % Discount % Flat Amount Per Pound Flat Amount Mar…" at bounding box center [1112, 297] width 736 height 623
click at [724, 653] on button "Ship" at bounding box center [744, 640] width 223 height 25
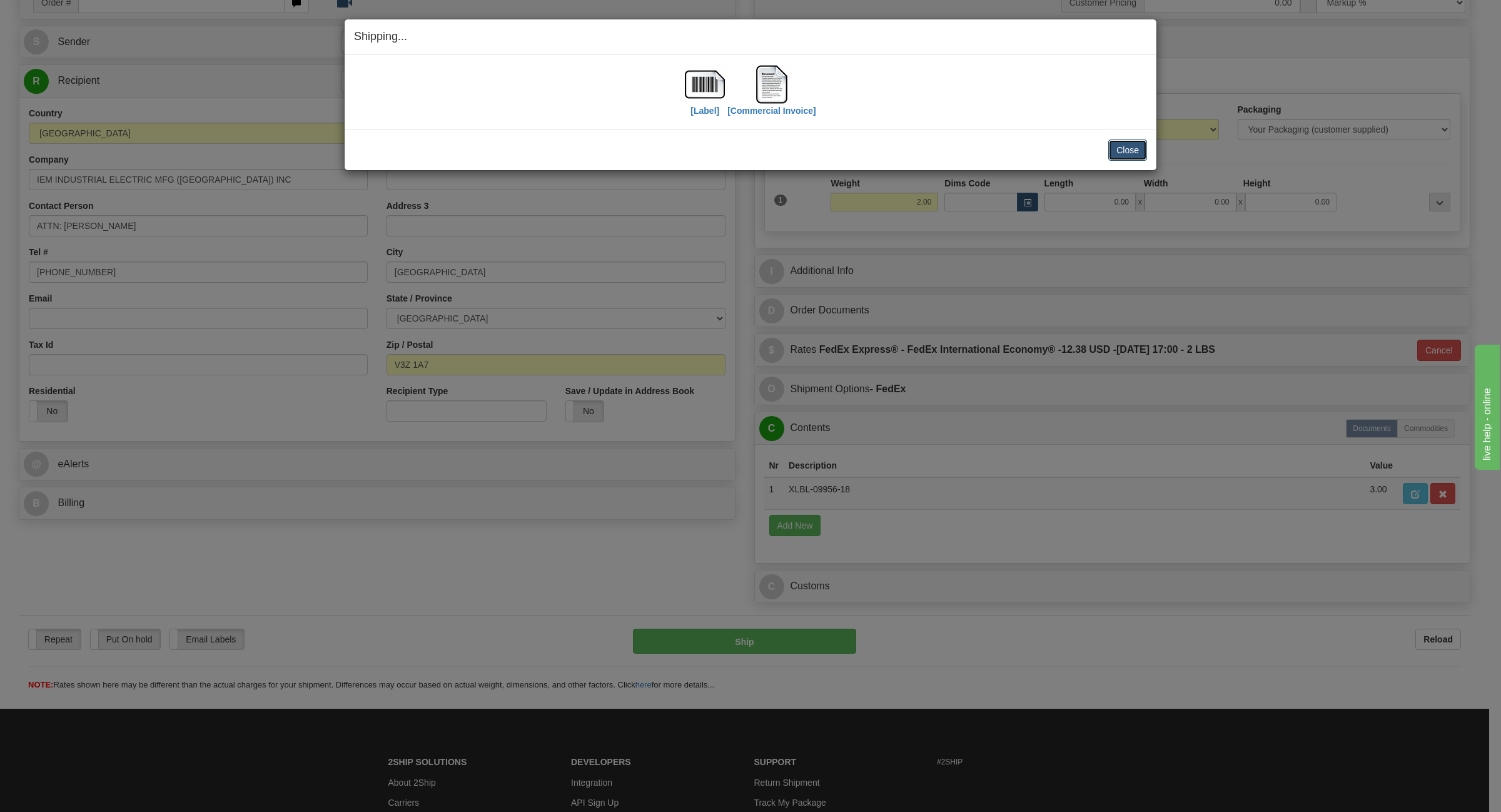
click at [1127, 151] on button "Close" at bounding box center [1127, 150] width 39 height 21
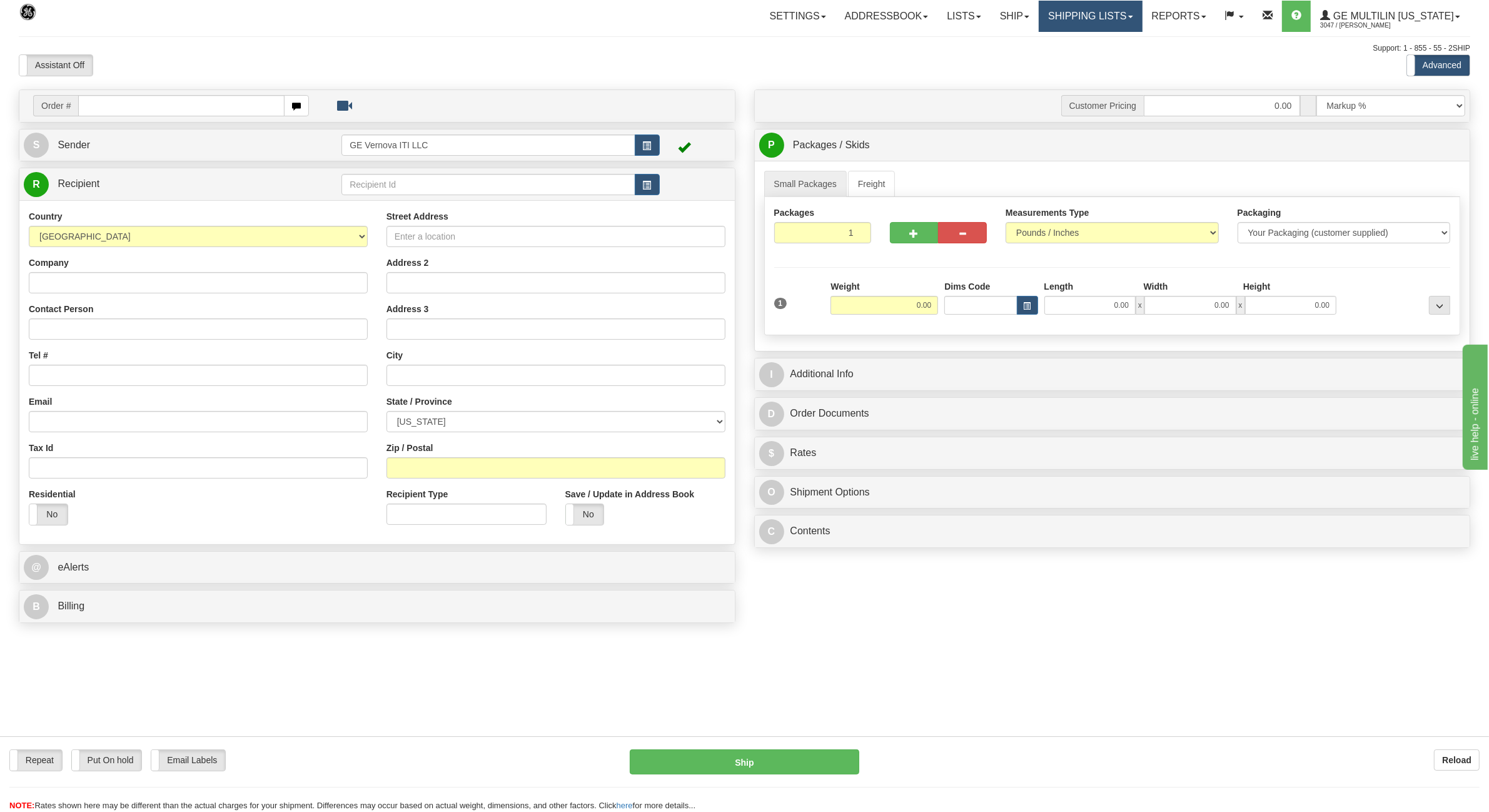
click at [1107, 20] on link "Shipping lists" at bounding box center [1090, 16] width 103 height 31
click at [1080, 48] on span "Current Shipments" at bounding box center [1069, 44] width 73 height 10
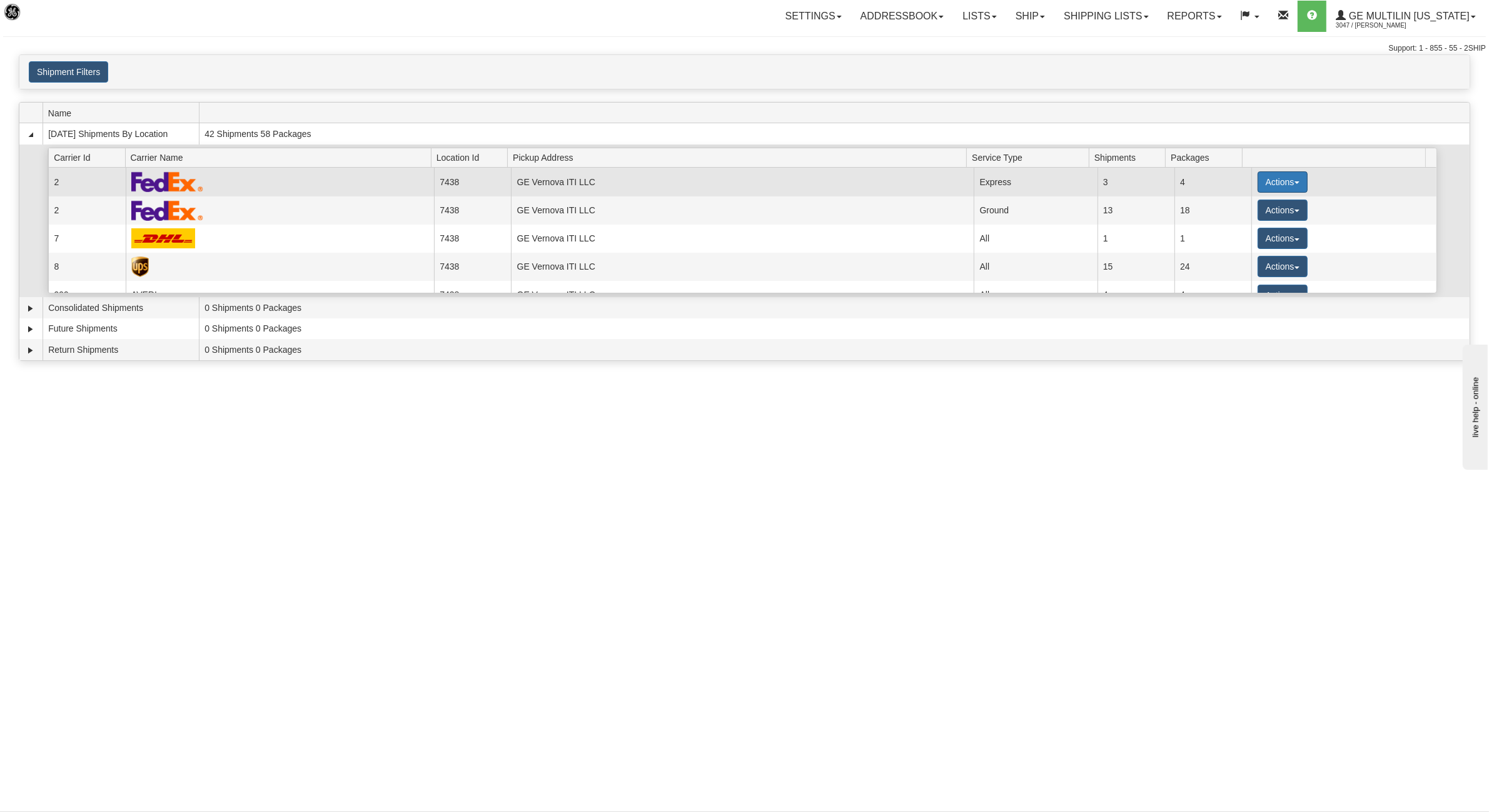
click at [1262, 181] on button "Actions" at bounding box center [1283, 182] width 50 height 21
click at [1255, 208] on link "Details" at bounding box center [1257, 205] width 100 height 16
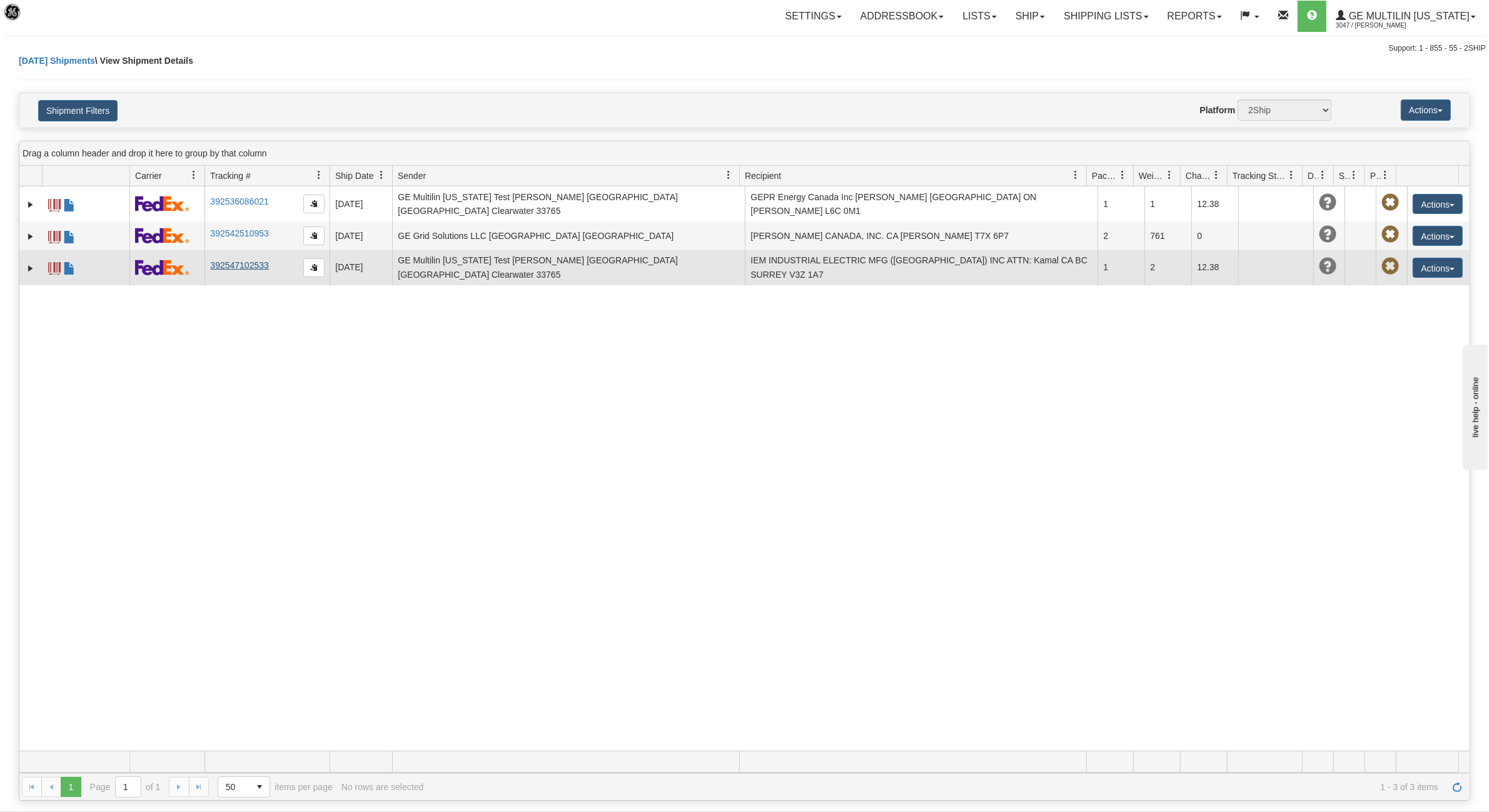
drag, startPoint x: 274, startPoint y: 260, endPoint x: 217, endPoint y: 261, distance: 57.0
click at [217, 261] on td "392547102533" at bounding box center [267, 267] width 125 height 35
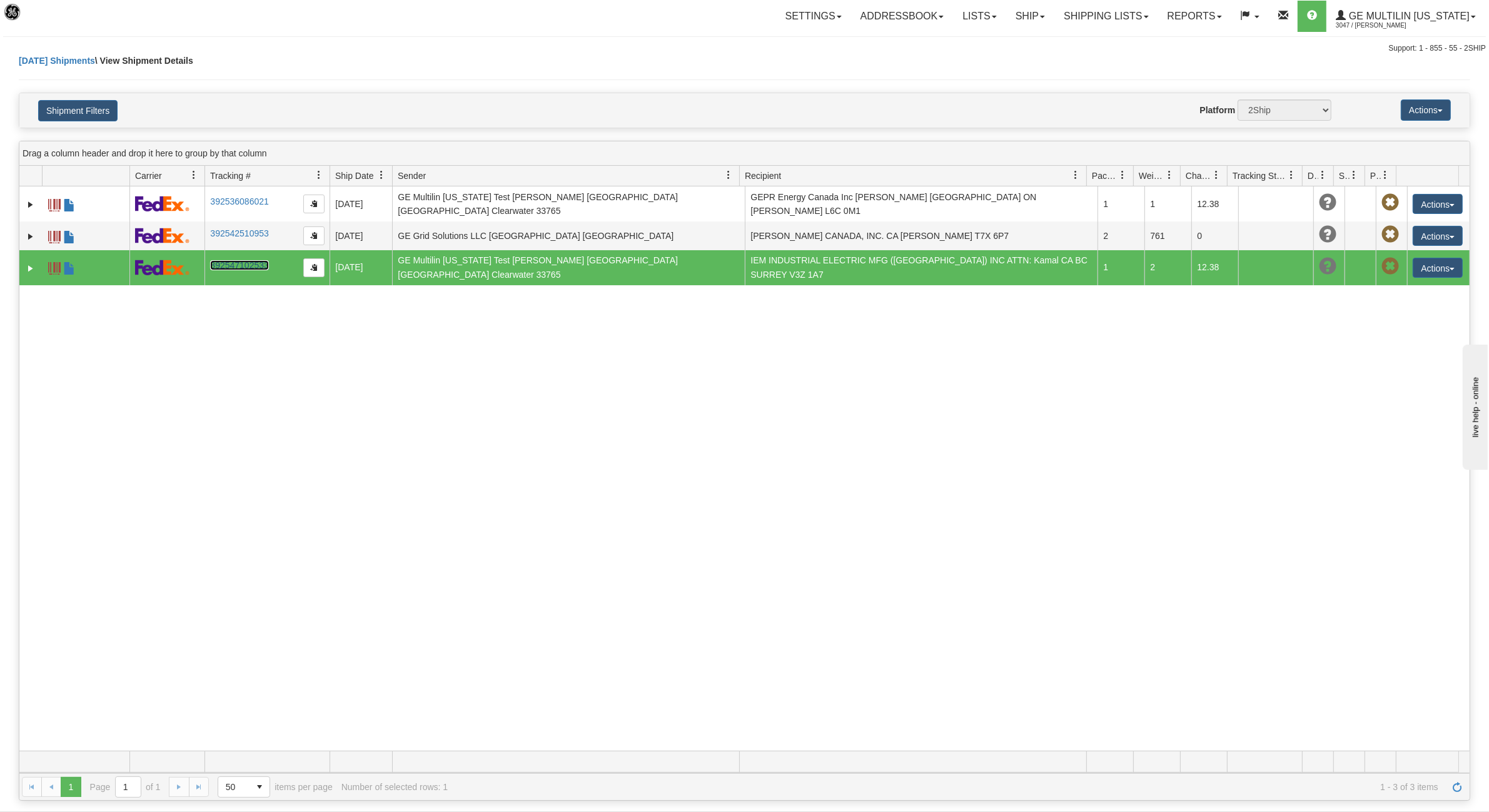
click at [214, 261] on link "392547102533" at bounding box center [239, 265] width 58 height 10
